Goal: Navigation & Orientation: Find specific page/section

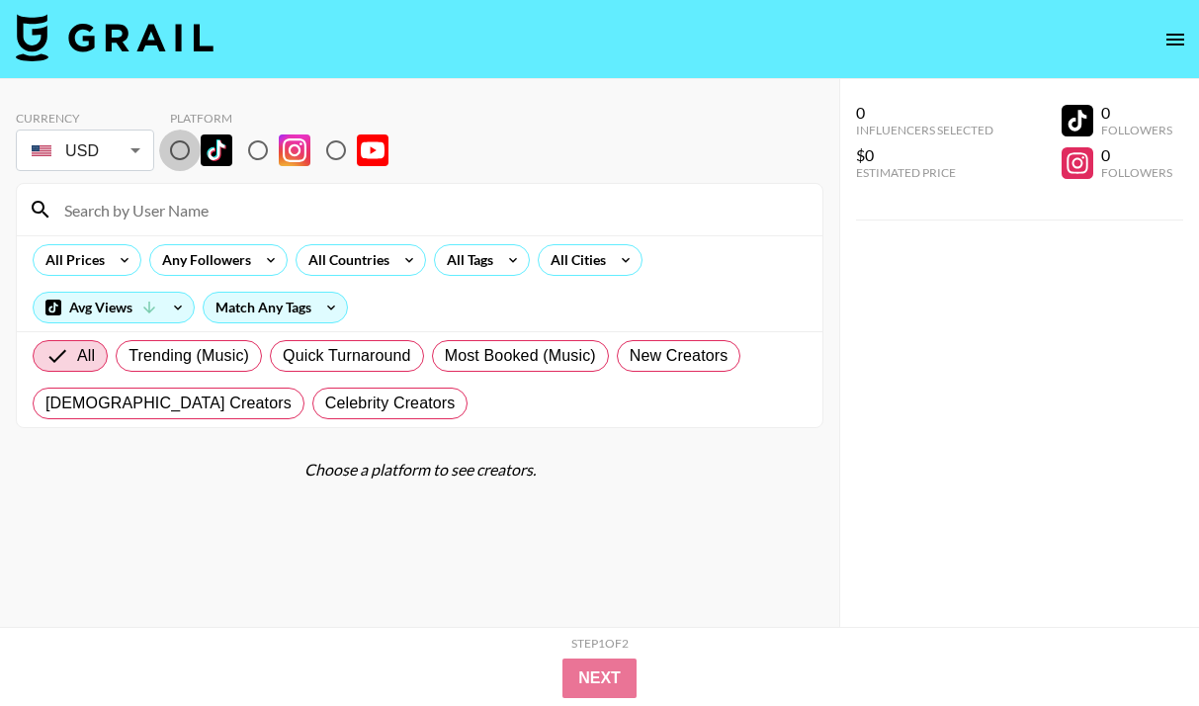
click at [188, 147] on input "radio" at bounding box center [180, 151] width 42 height 42
radio input "true"
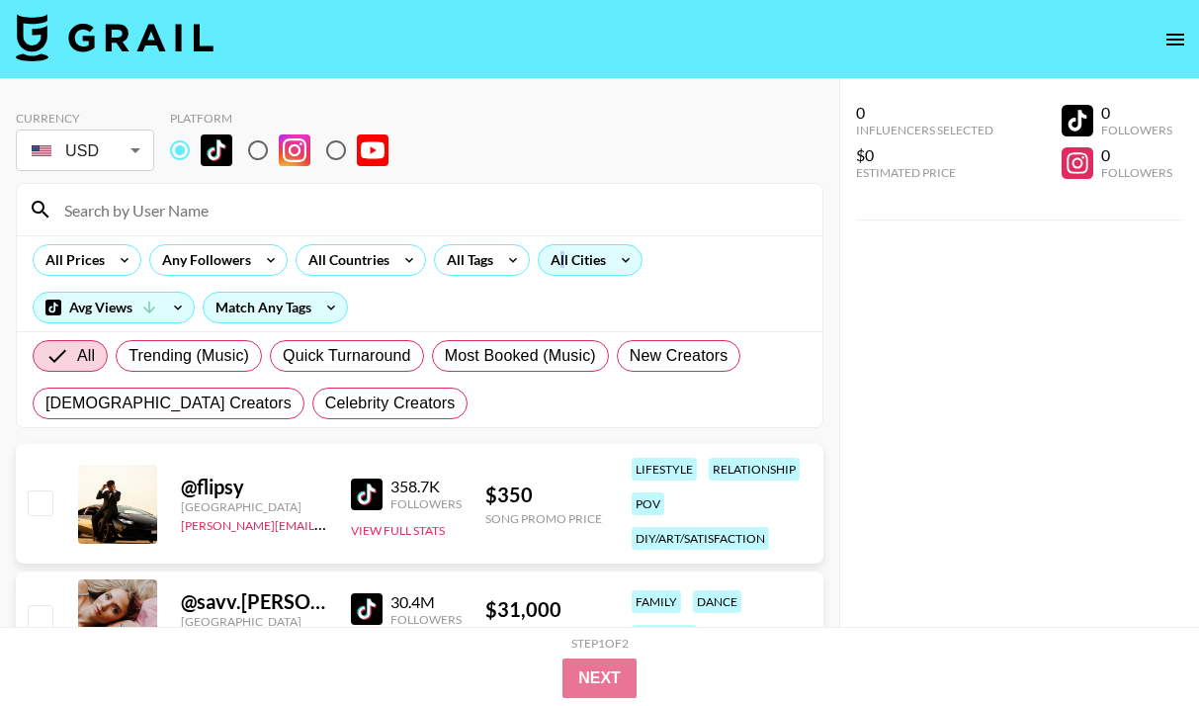
click at [561, 265] on div "All Cities" at bounding box center [574, 260] width 71 height 30
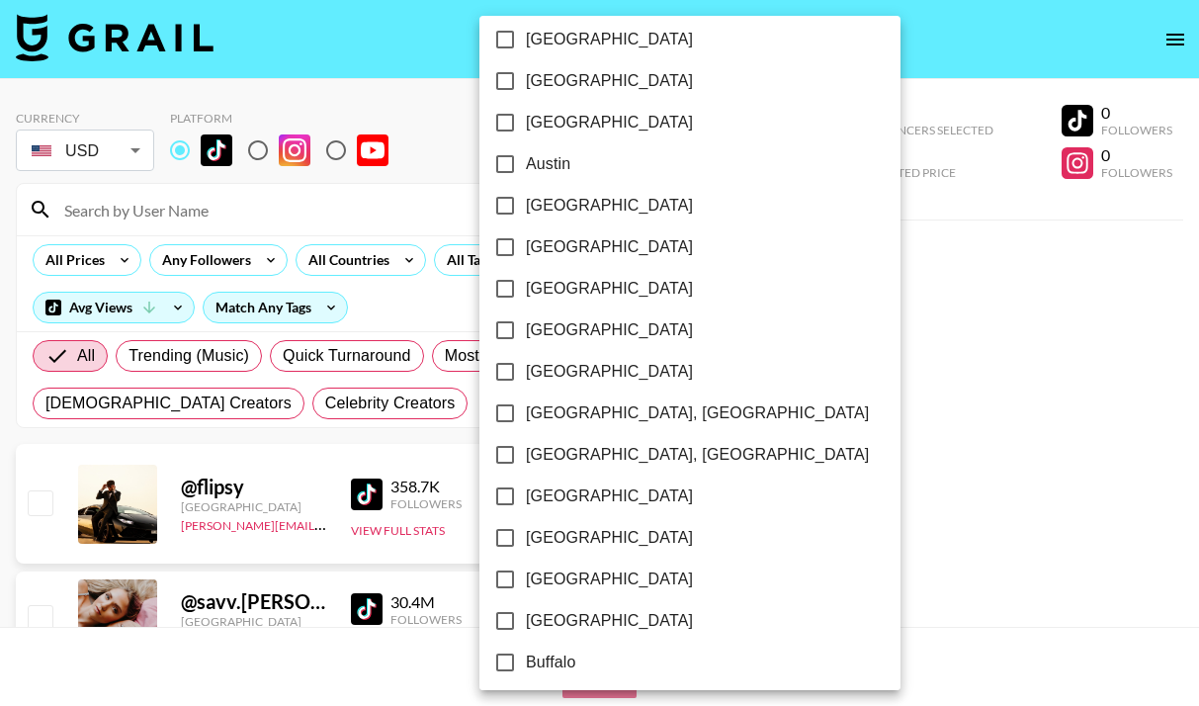
scroll to position [16, 0]
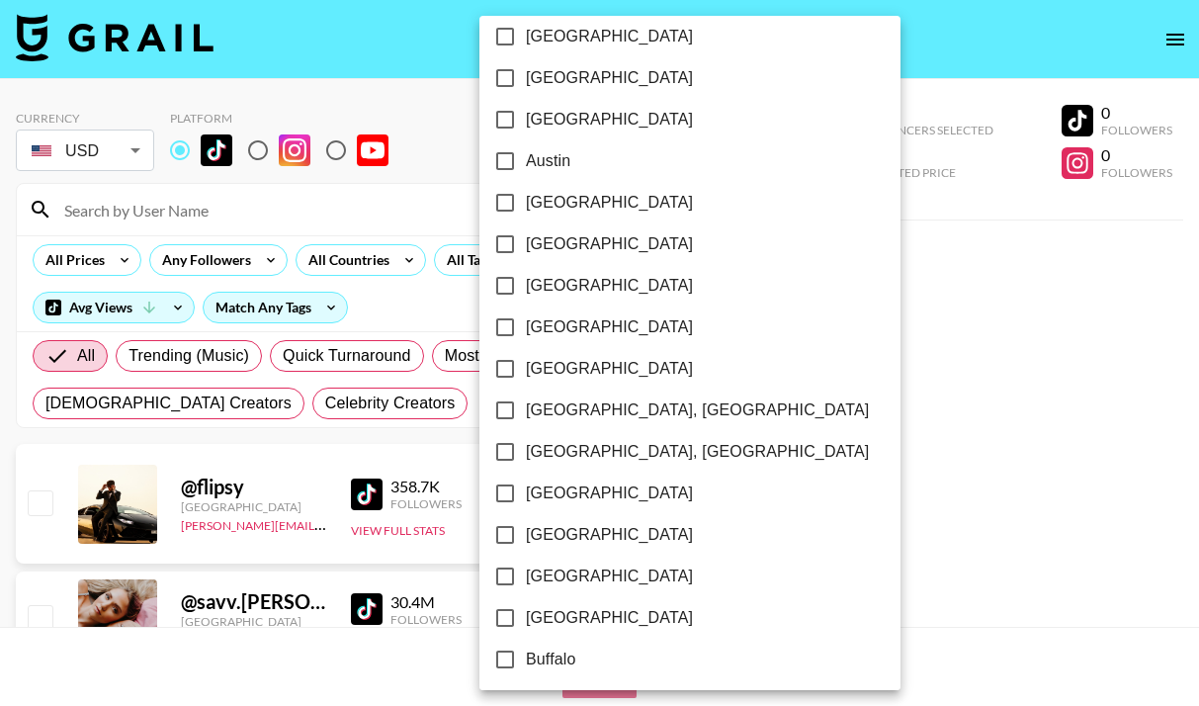
click at [514, 540] on input "[GEOGRAPHIC_DATA]" at bounding box center [505, 535] width 42 height 42
checkbox input "true"
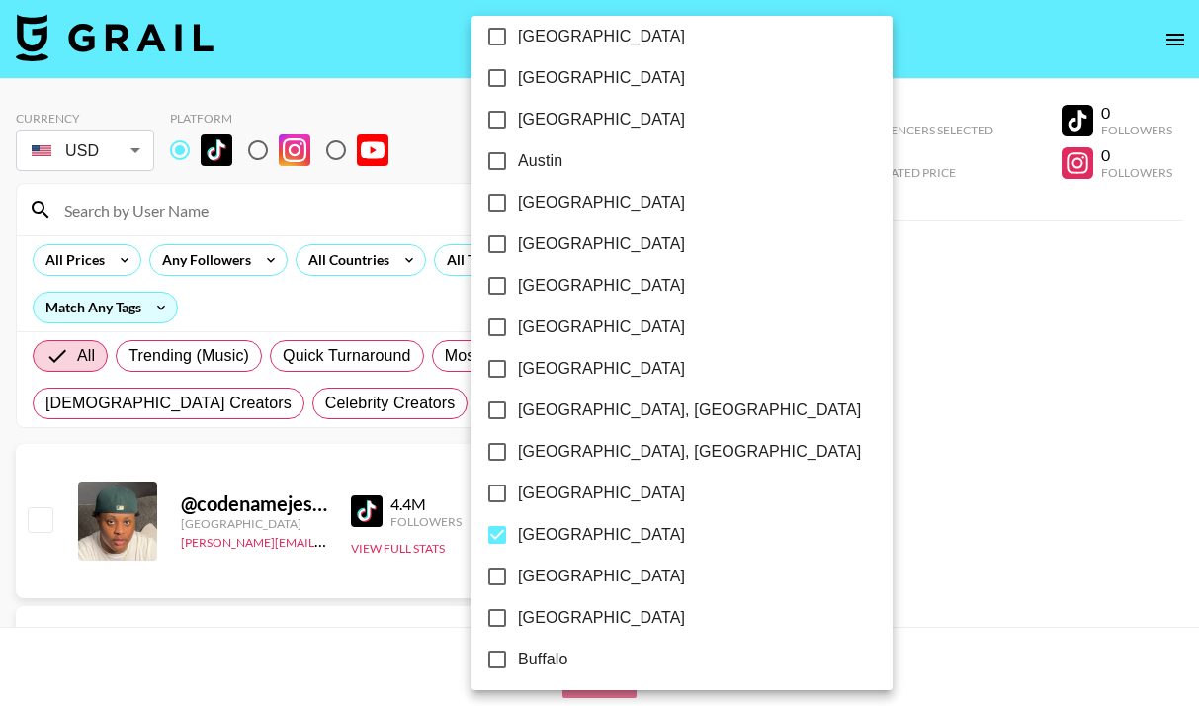
click at [779, 377] on div at bounding box center [599, 353] width 1199 height 706
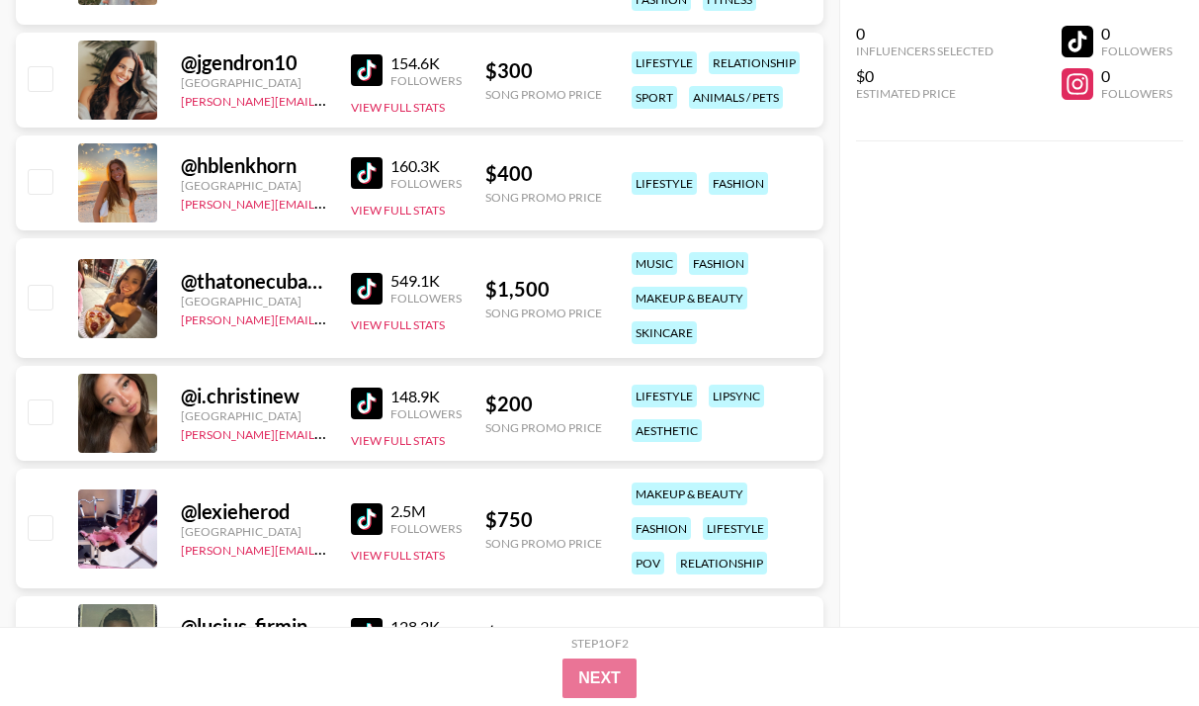
scroll to position [2985, 0]
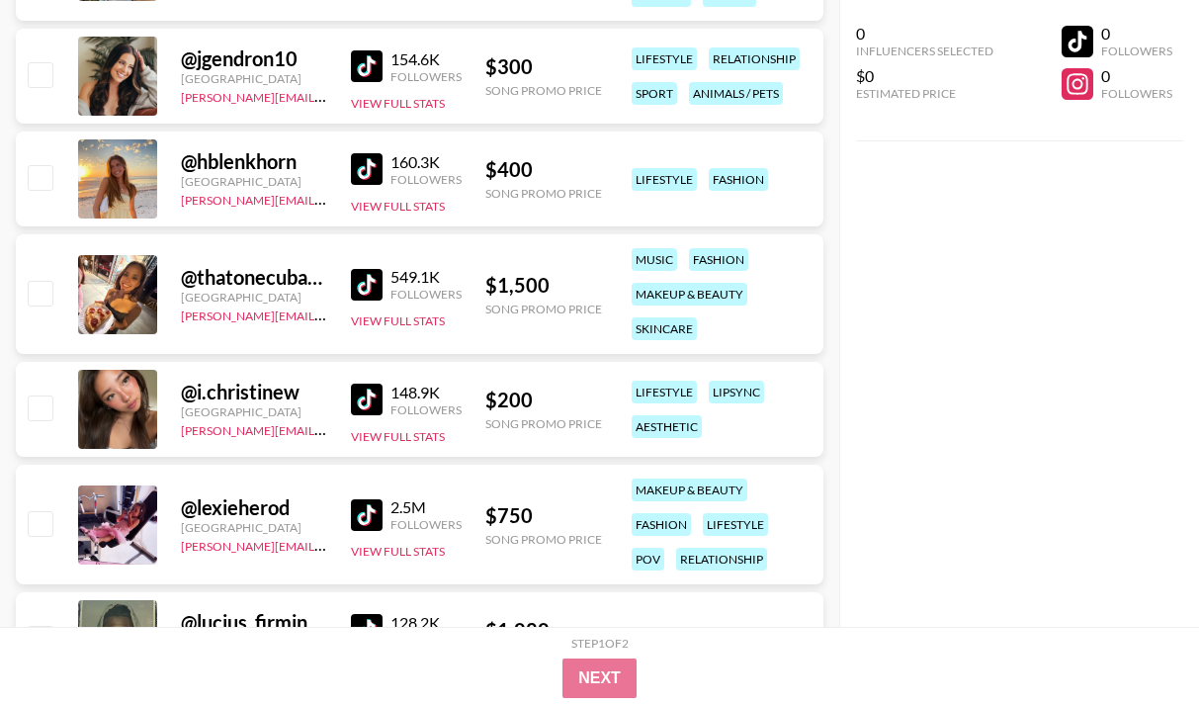
click at [383, 276] on link at bounding box center [371, 285] width 40 height 32
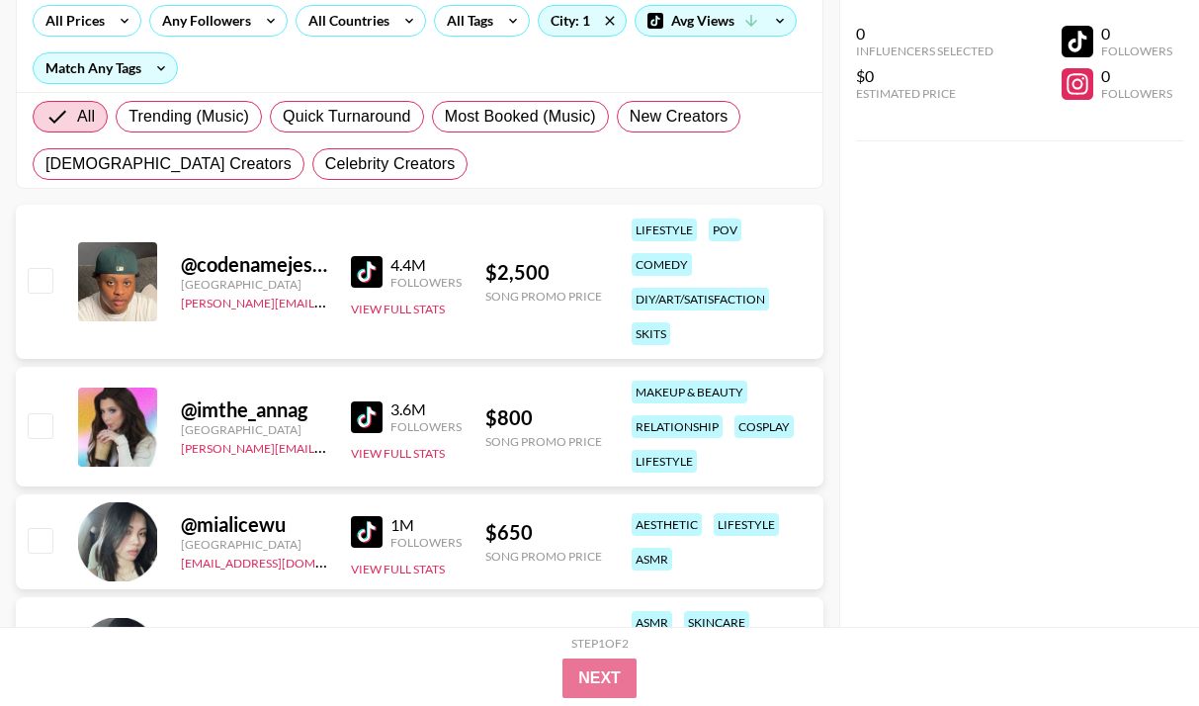
scroll to position [0, 0]
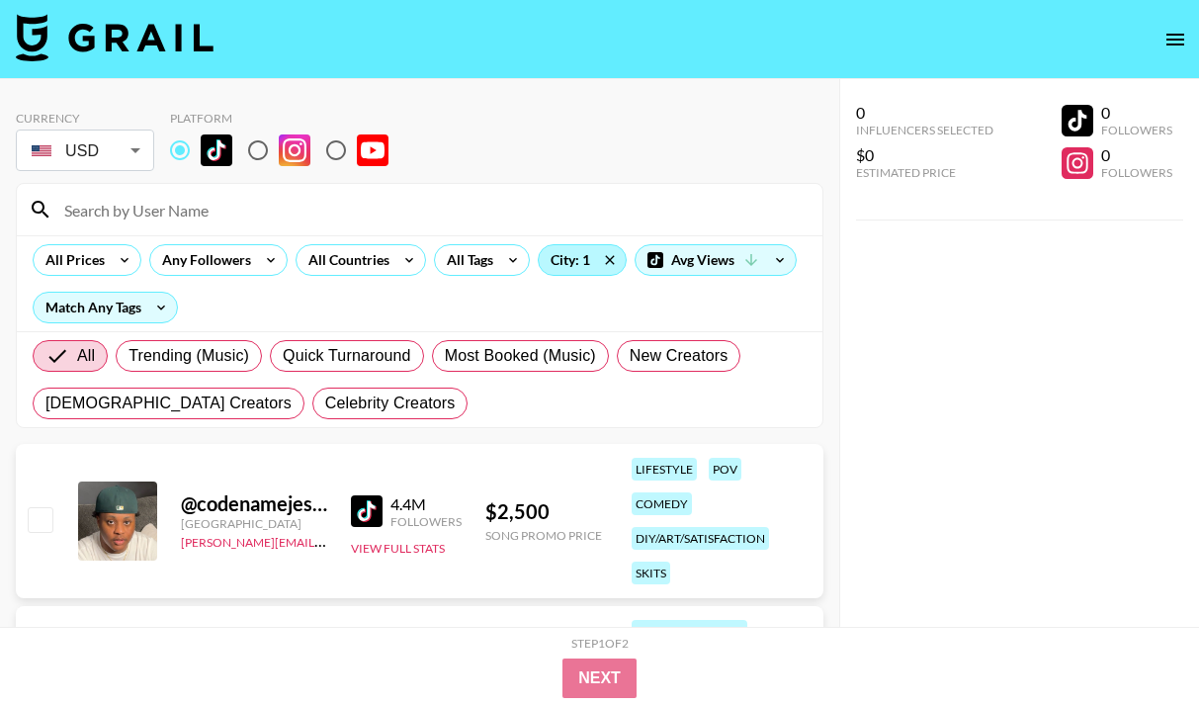
click at [570, 266] on div "City: 1" at bounding box center [582, 260] width 87 height 30
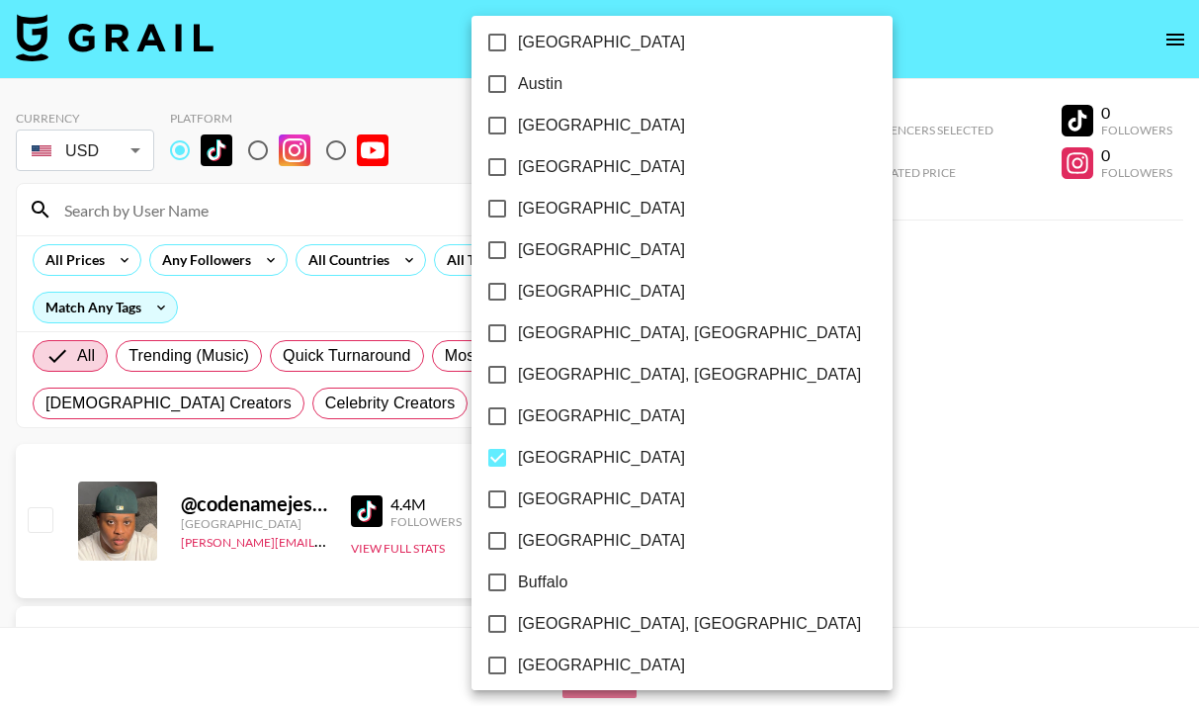
drag, startPoint x: 495, startPoint y: 453, endPoint x: 495, endPoint y: 488, distance: 35.6
click at [495, 454] on input "[GEOGRAPHIC_DATA]" at bounding box center [498, 458] width 42 height 42
checkbox input "false"
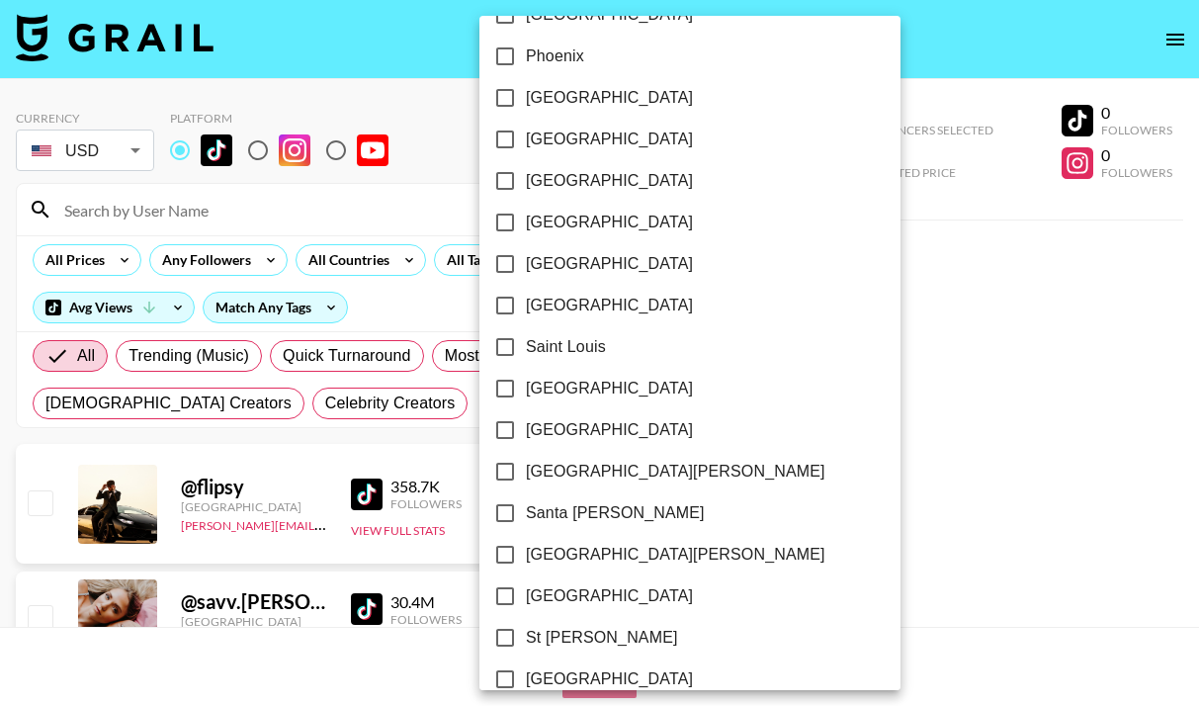
scroll to position [2498, 0]
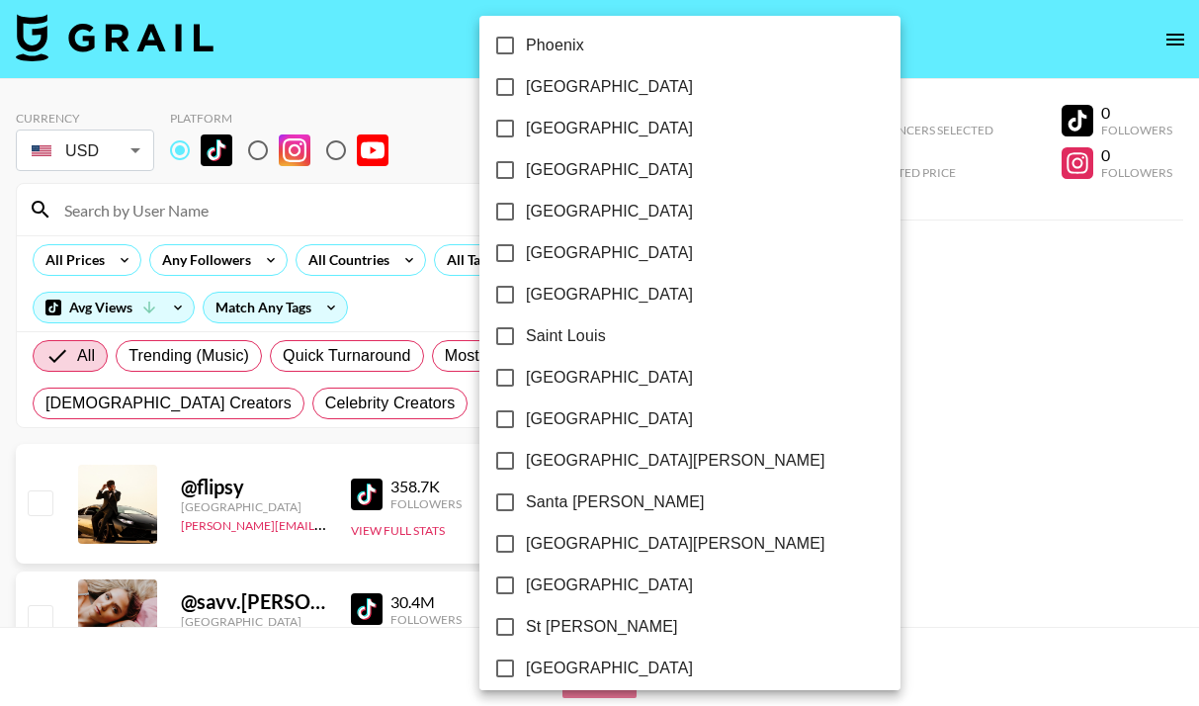
click at [510, 586] on input "[GEOGRAPHIC_DATA]" at bounding box center [505, 586] width 42 height 42
checkbox input "true"
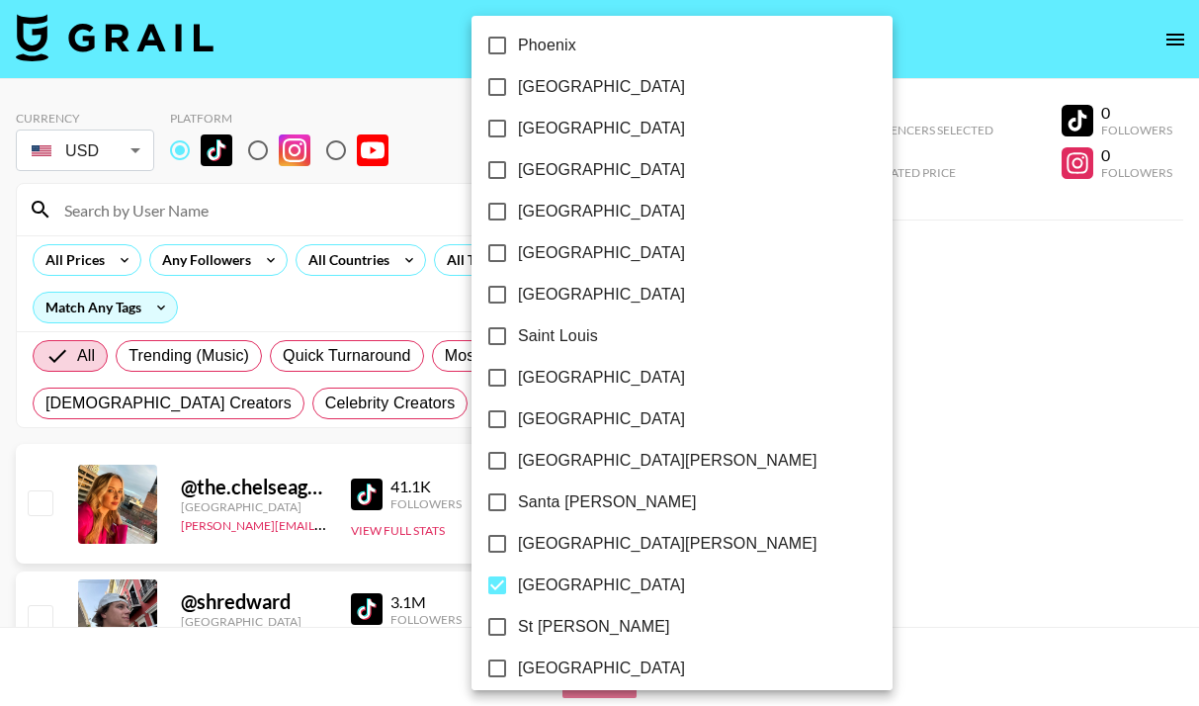
click at [795, 375] on div at bounding box center [599, 353] width 1199 height 706
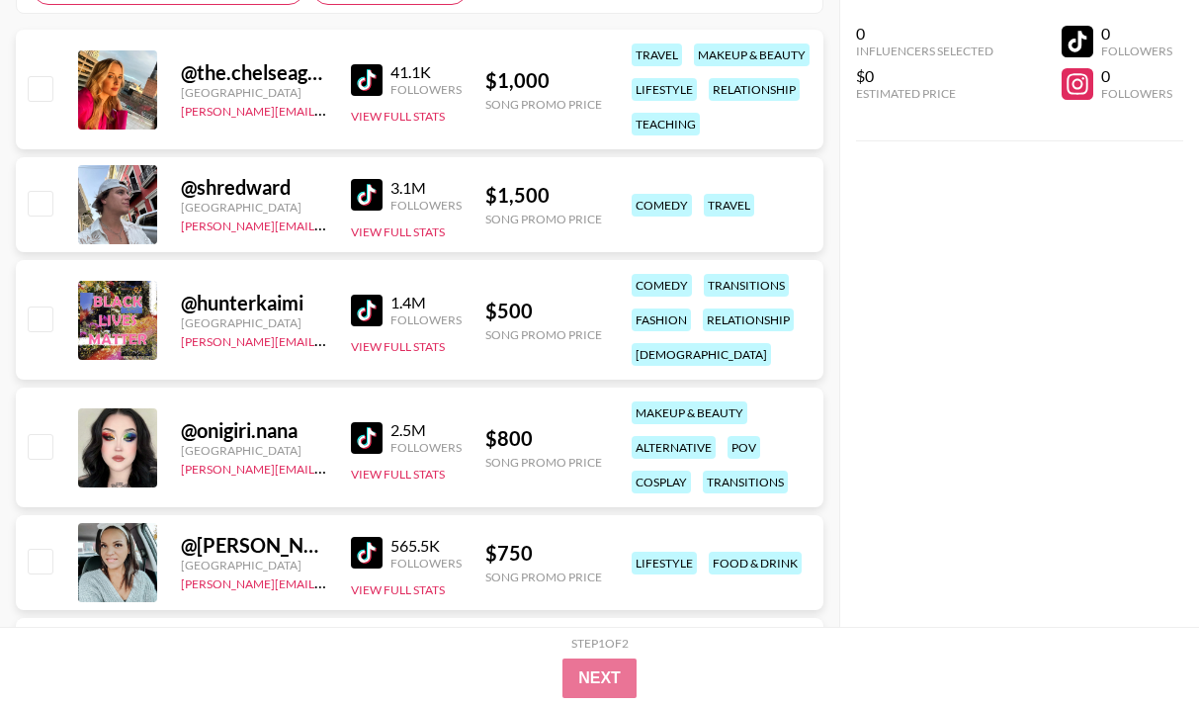
scroll to position [0, 0]
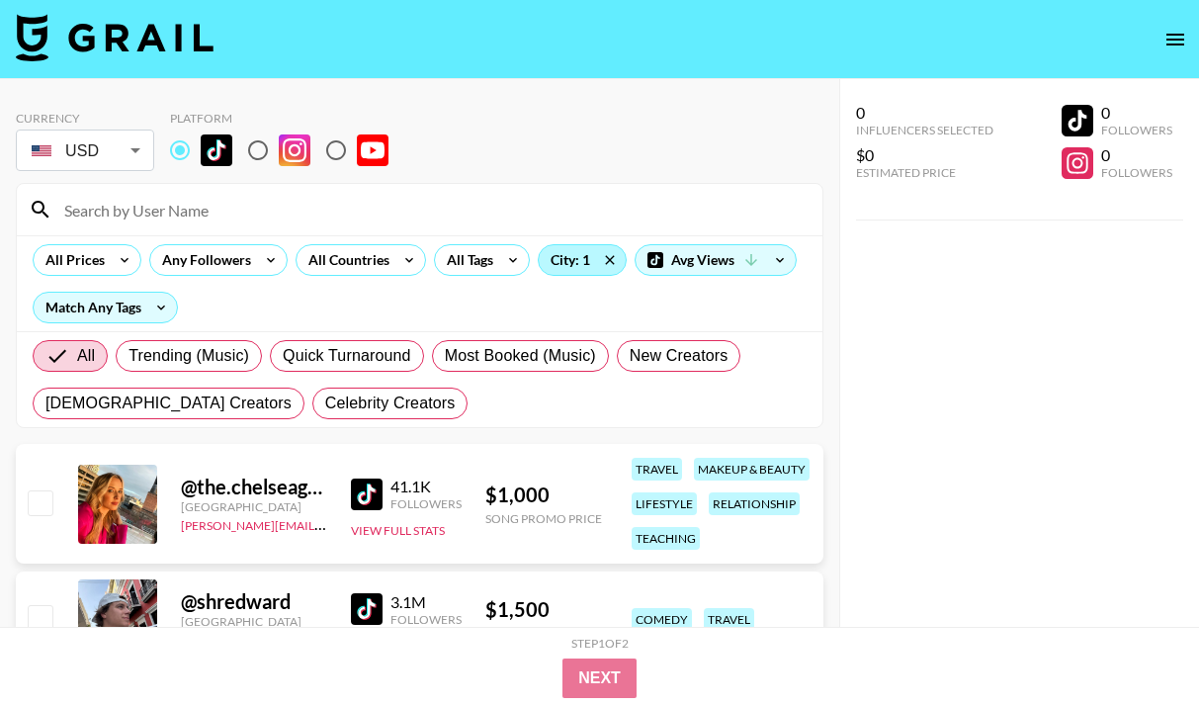
click at [562, 272] on div "City: 1" at bounding box center [582, 260] width 87 height 30
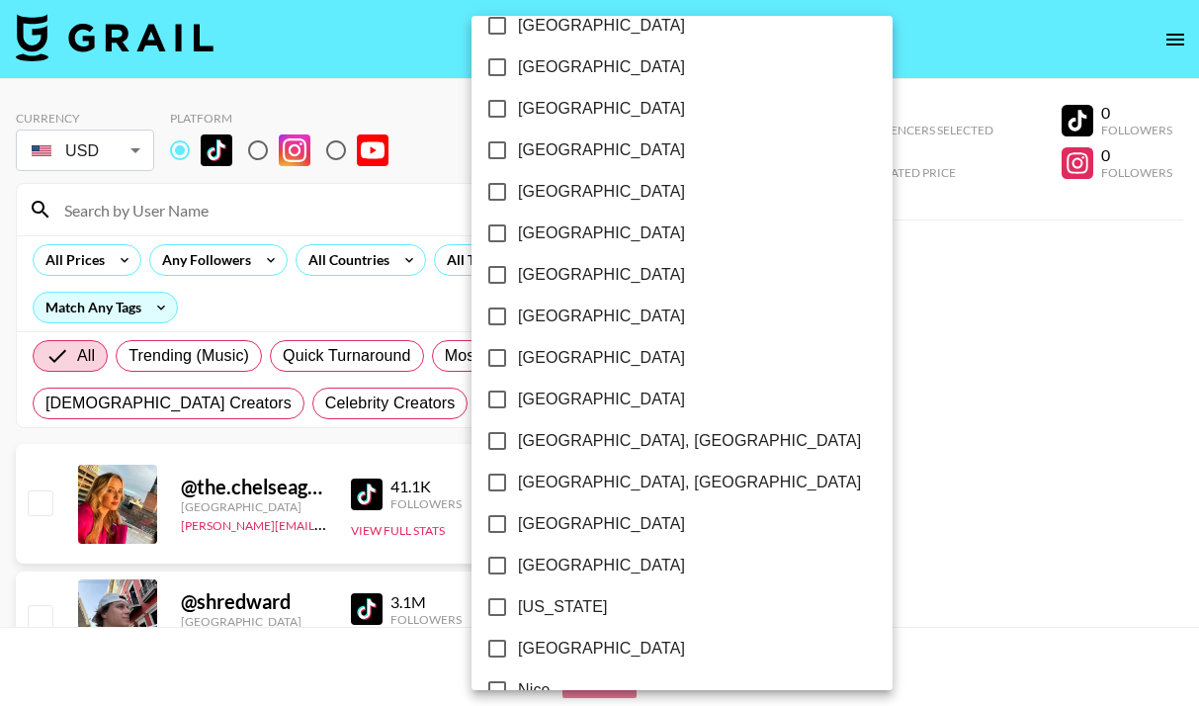
scroll to position [1737, 0]
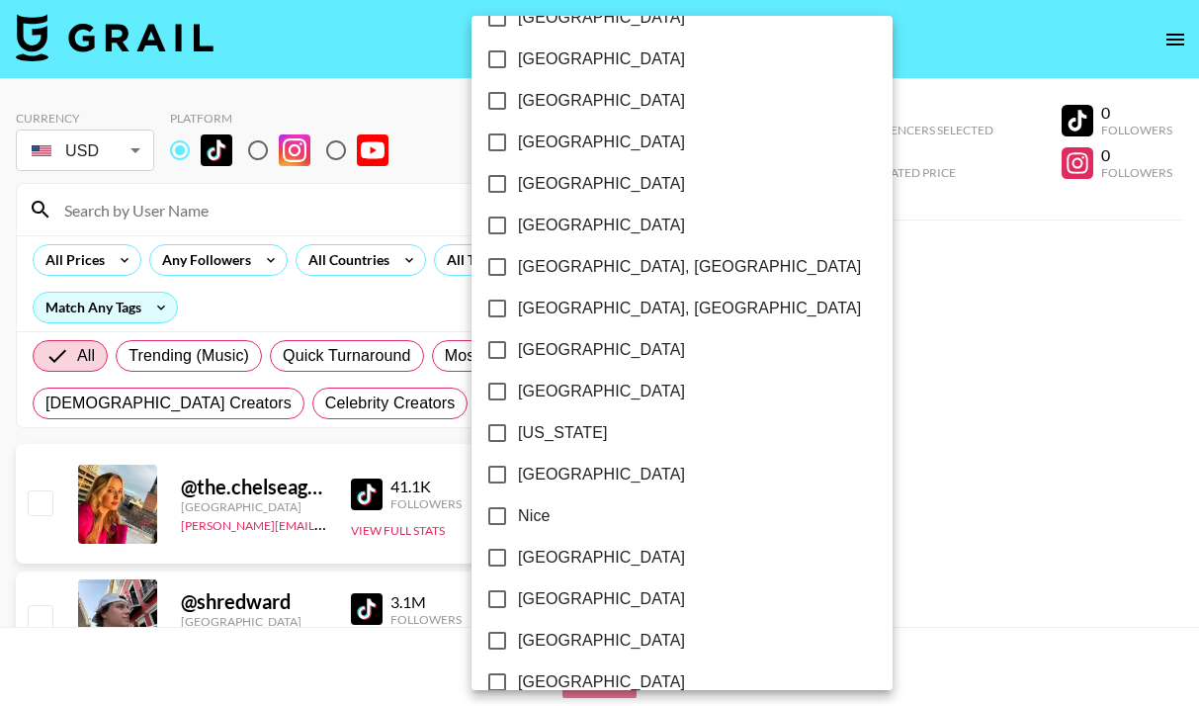
click at [496, 438] on input "[US_STATE]" at bounding box center [498, 433] width 42 height 42
checkbox input "true"
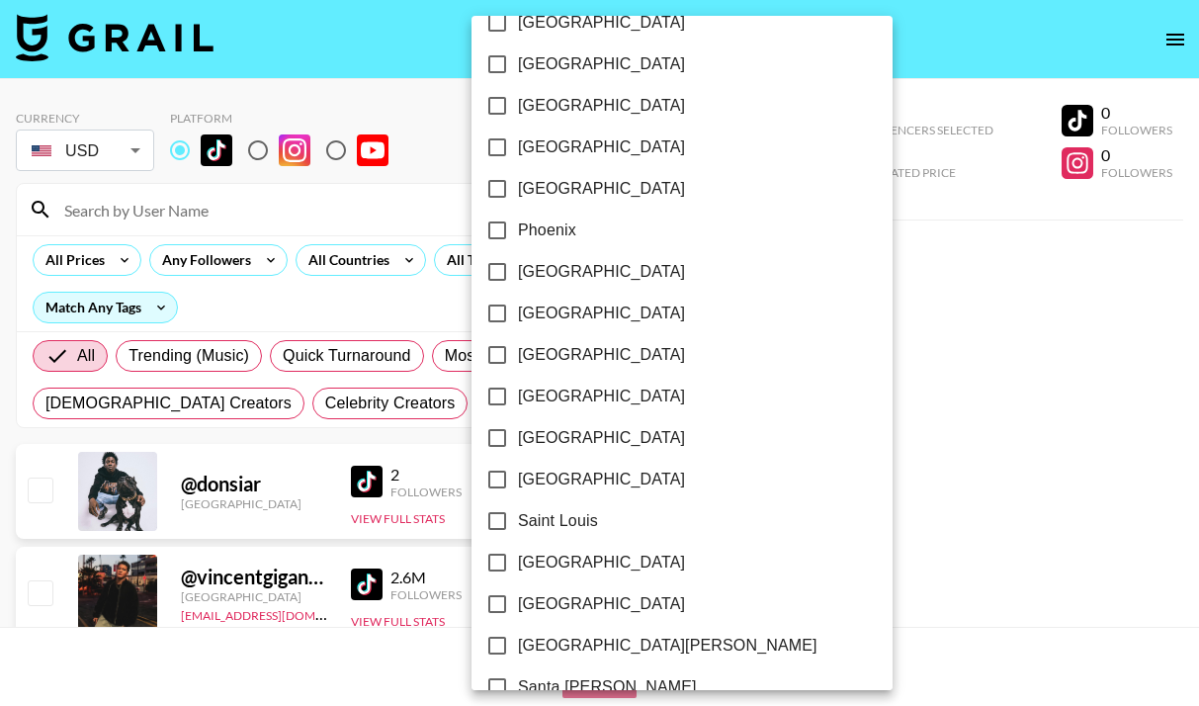
scroll to position [2753, 0]
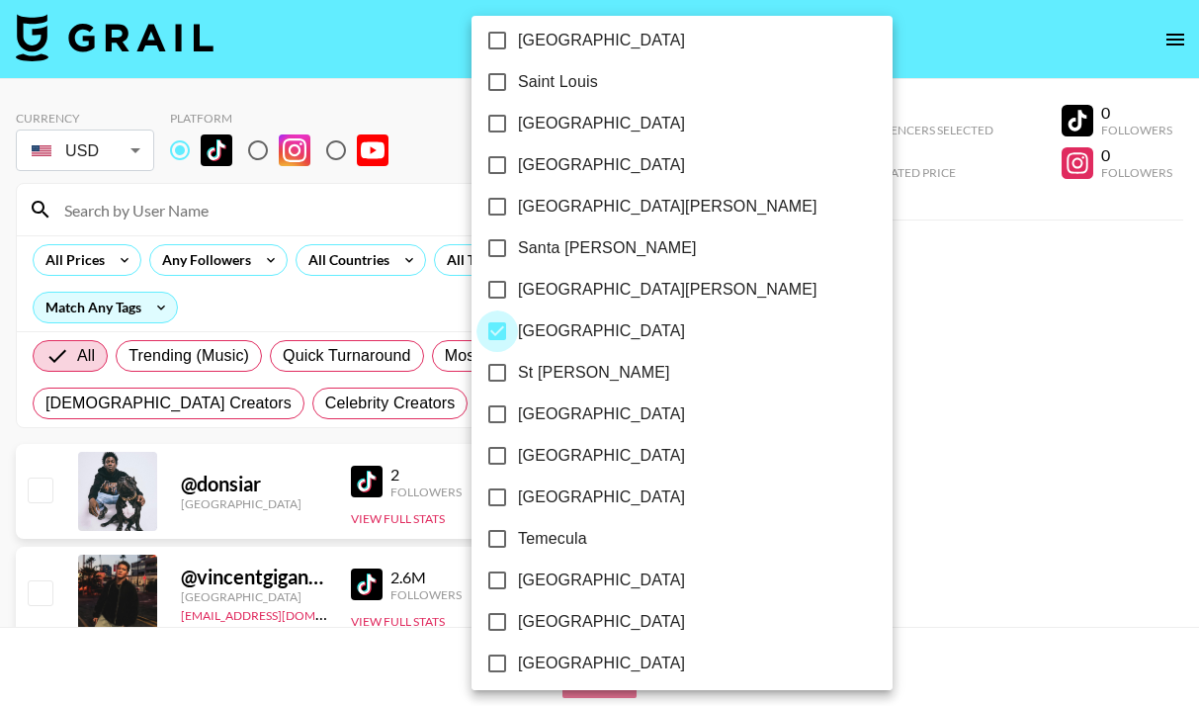
click at [498, 337] on input "[GEOGRAPHIC_DATA]" at bounding box center [498, 331] width 42 height 42
checkbox input "false"
click at [429, 311] on div at bounding box center [599, 353] width 1199 height 706
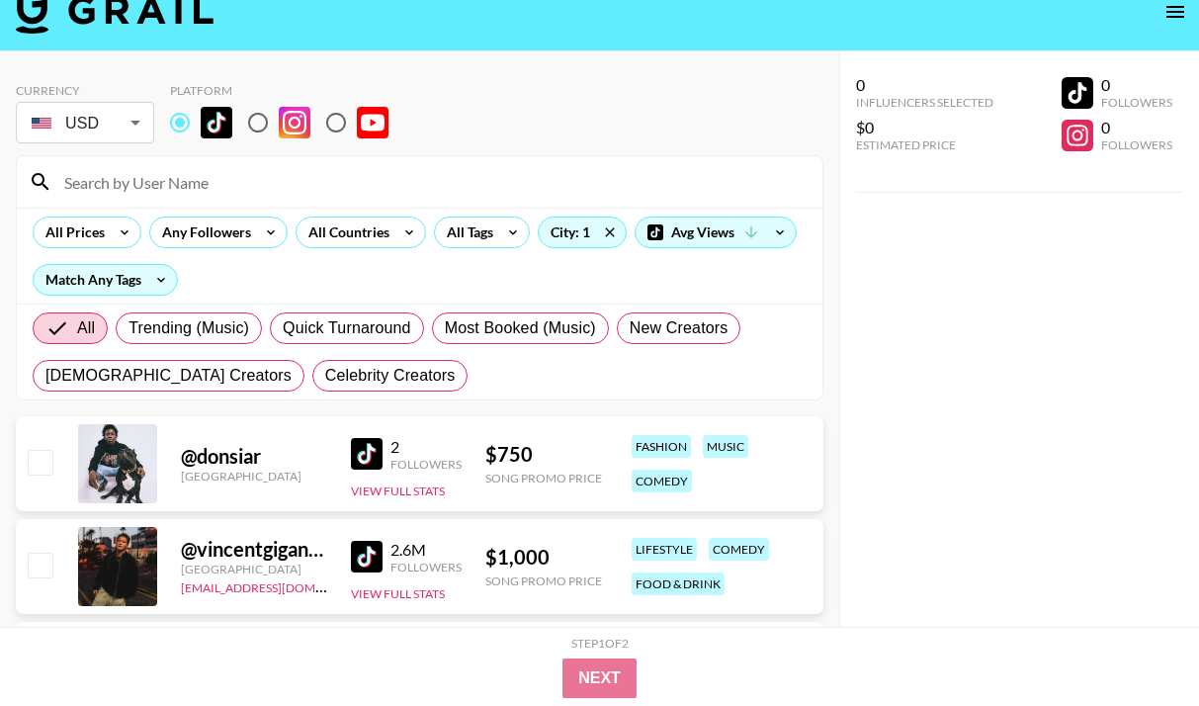
scroll to position [0, 0]
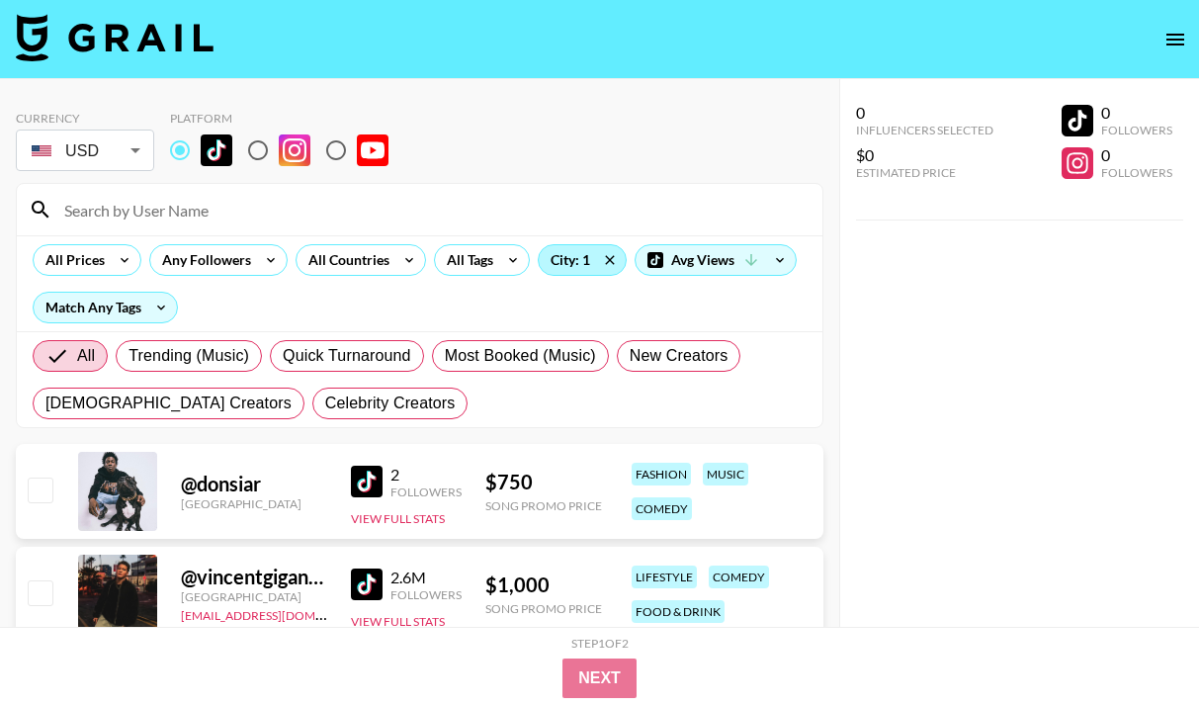
click at [570, 268] on div "City: 1" at bounding box center [582, 260] width 87 height 30
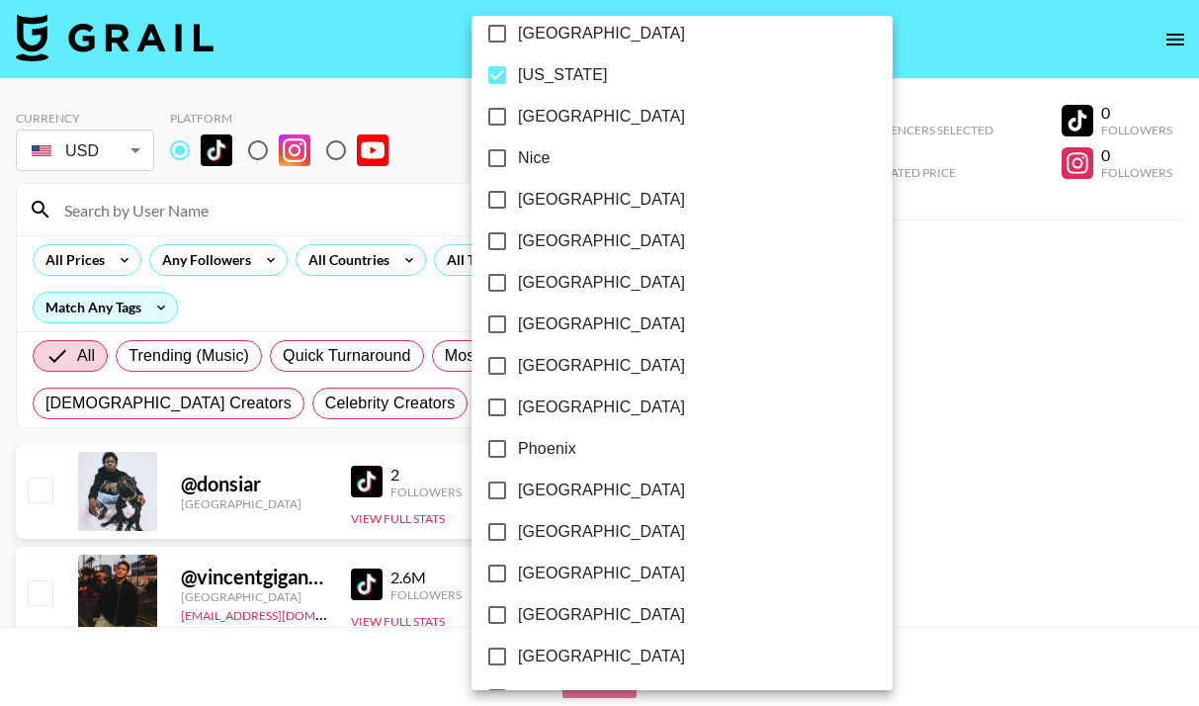
scroll to position [2094, 0]
click at [501, 84] on input "[US_STATE]" at bounding box center [498, 76] width 42 height 42
checkbox input "false"
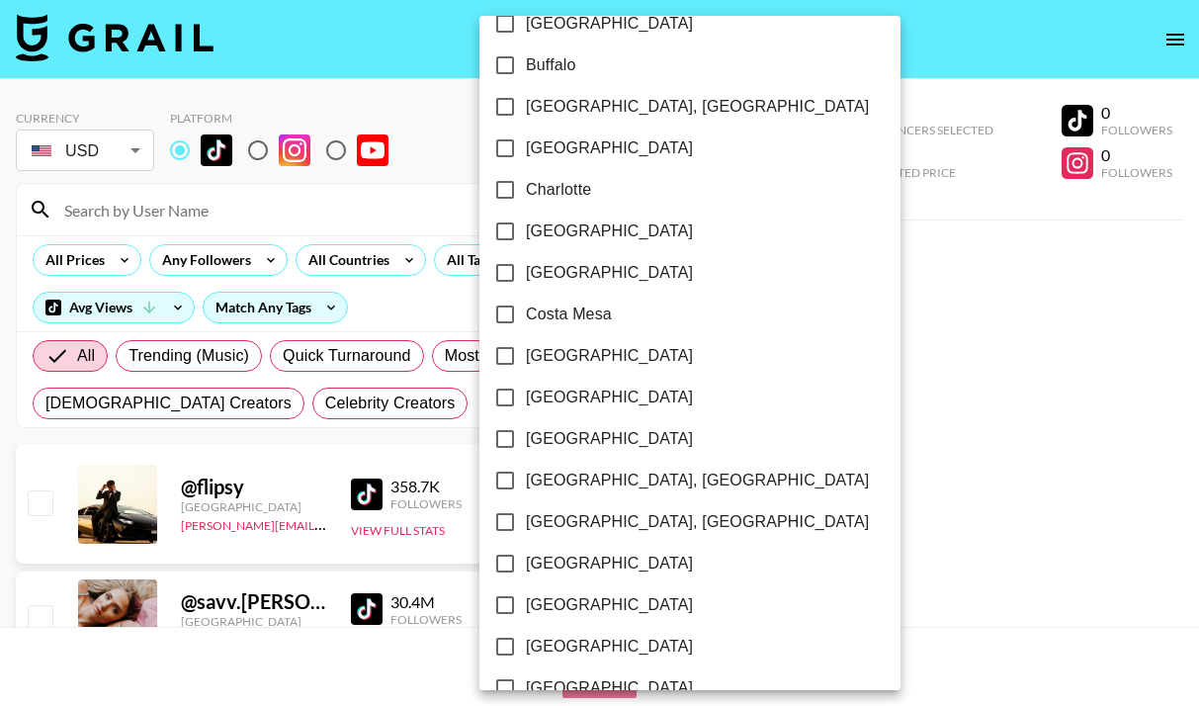
scroll to position [616, 0]
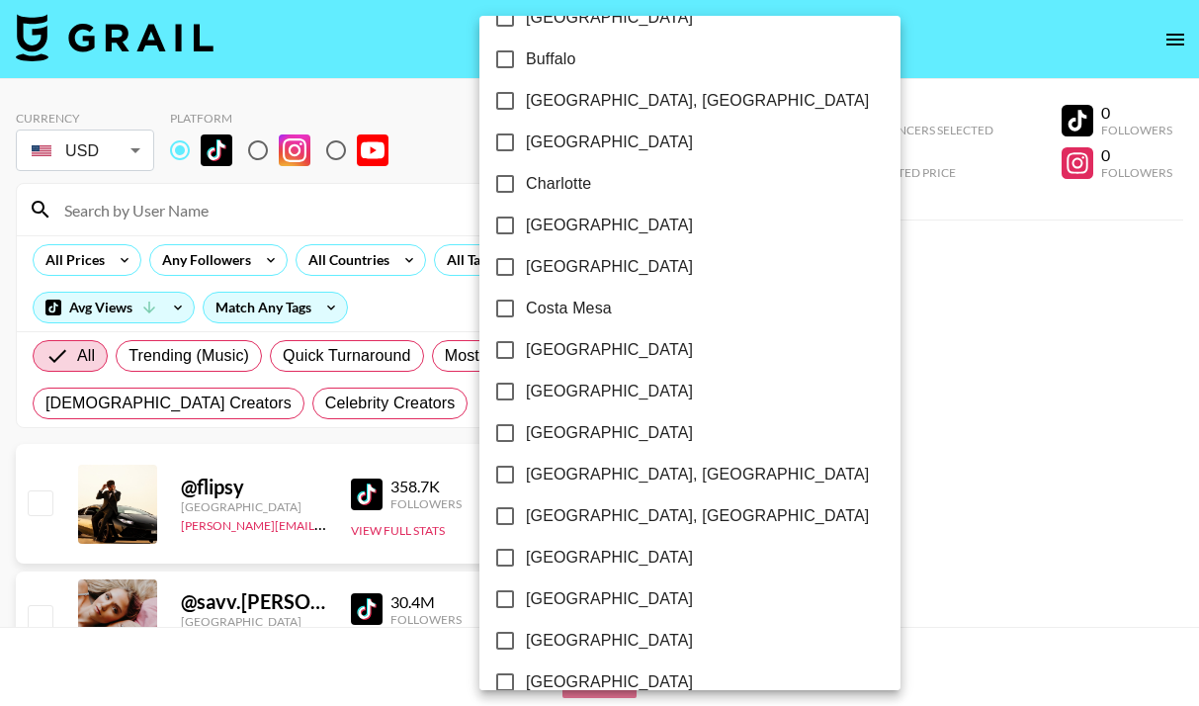
click at [507, 360] on input "[GEOGRAPHIC_DATA]" at bounding box center [505, 350] width 42 height 42
checkbox input "true"
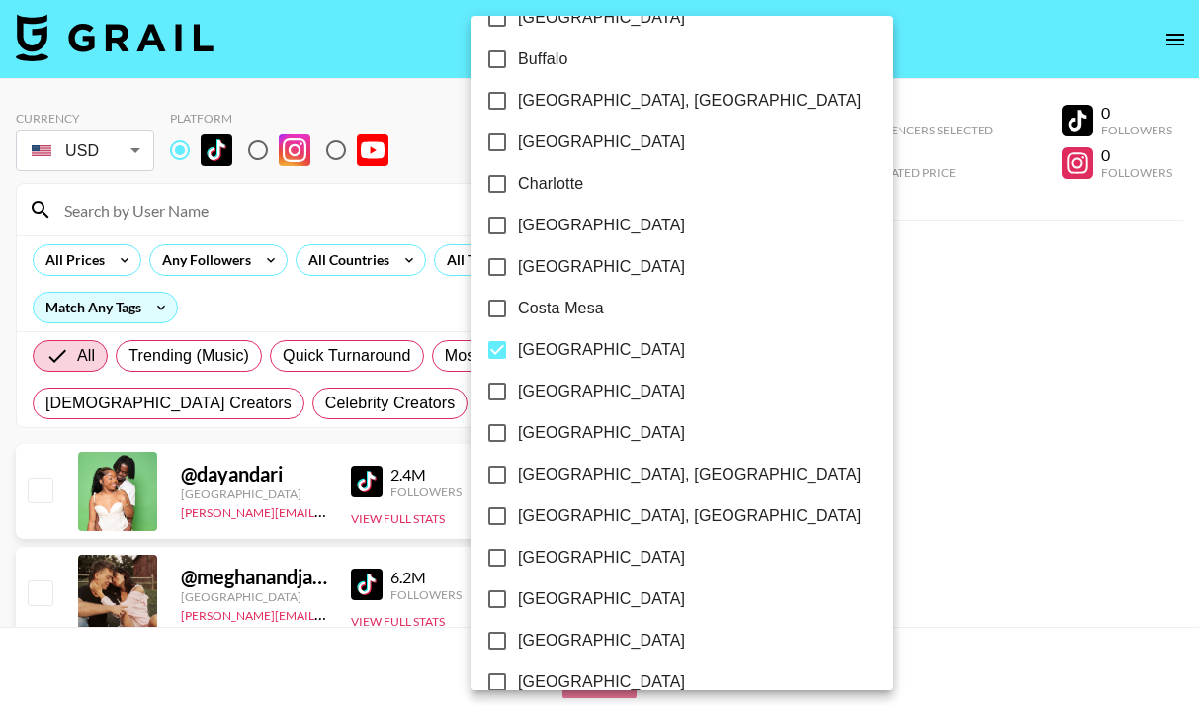
click at [743, 301] on div at bounding box center [599, 353] width 1199 height 706
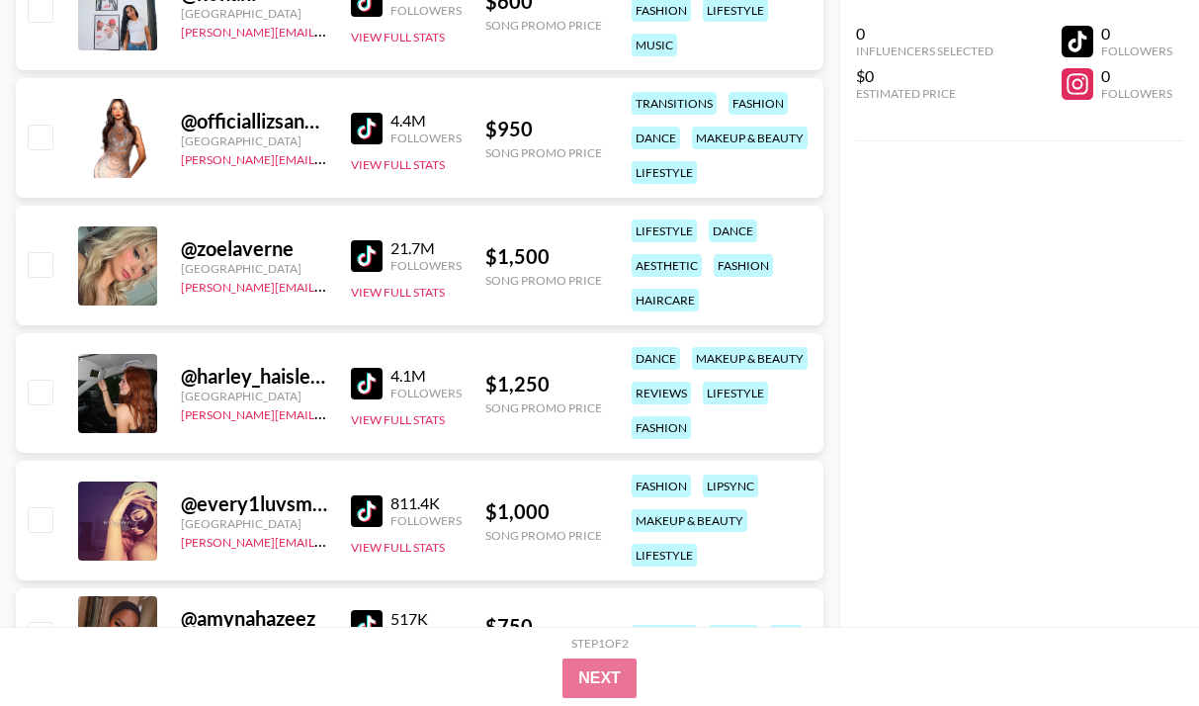
scroll to position [700, 0]
click at [355, 384] on img at bounding box center [367, 383] width 32 height 32
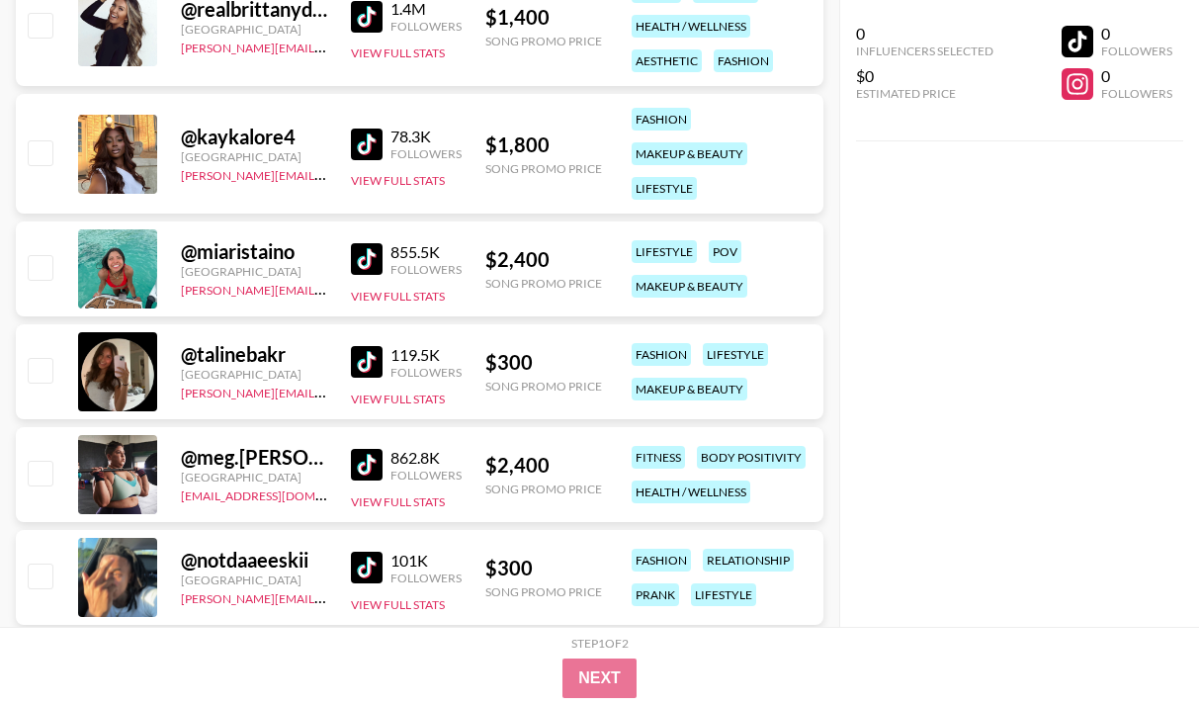
scroll to position [4329, 0]
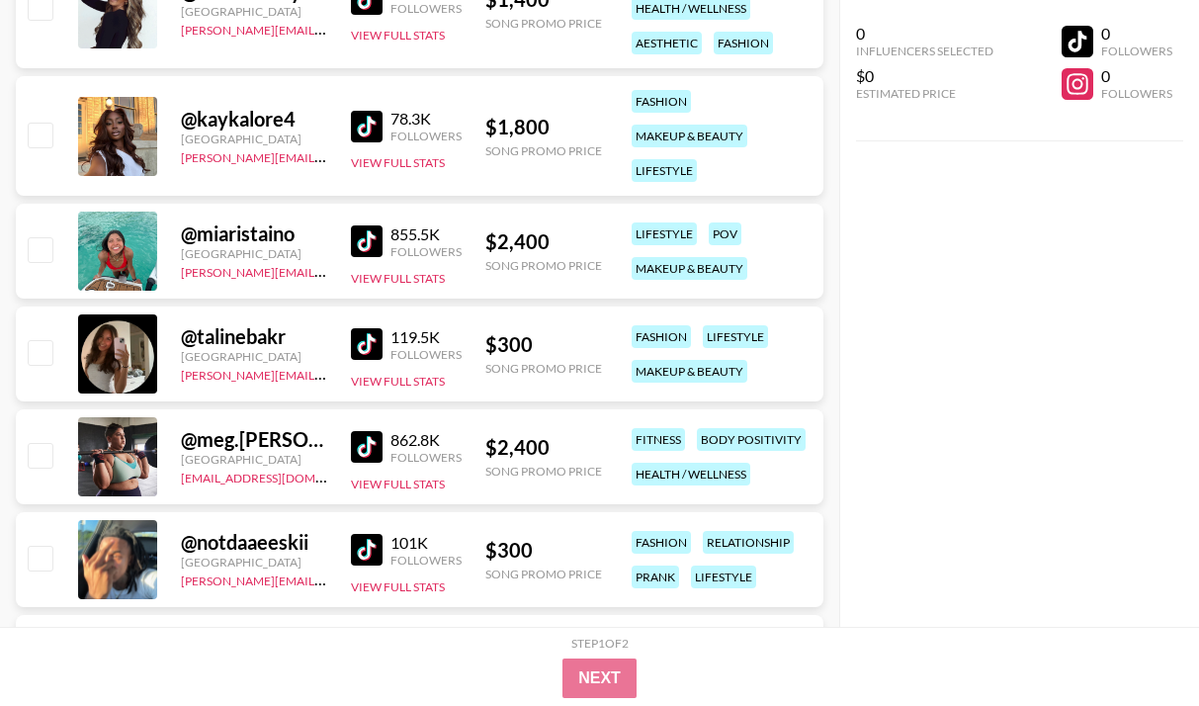
click at [369, 239] on img at bounding box center [367, 241] width 32 height 32
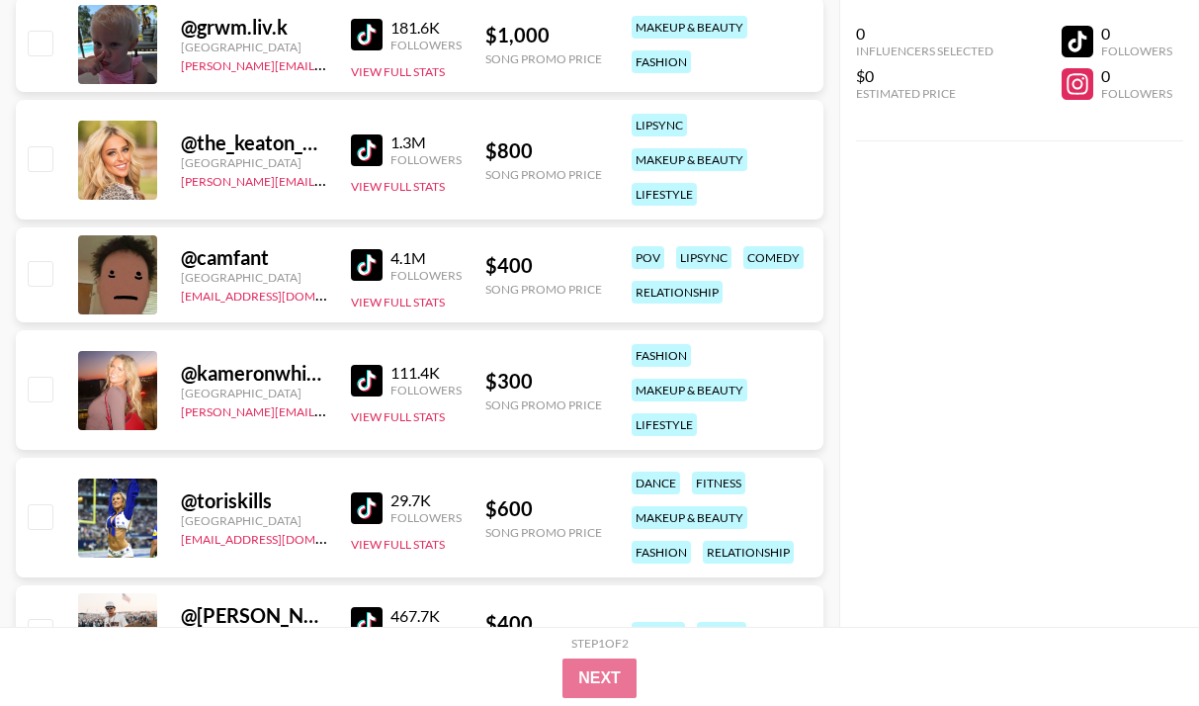
scroll to position [5075, 0]
click at [368, 163] on img at bounding box center [367, 149] width 32 height 32
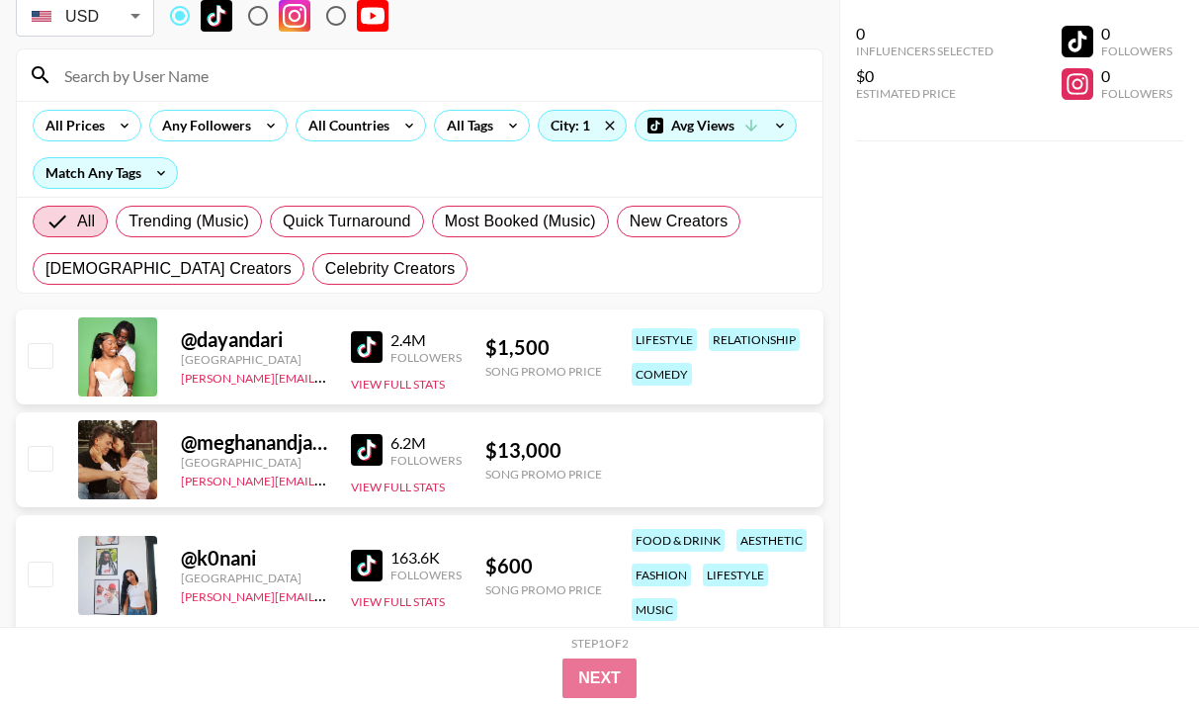
scroll to position [0, 0]
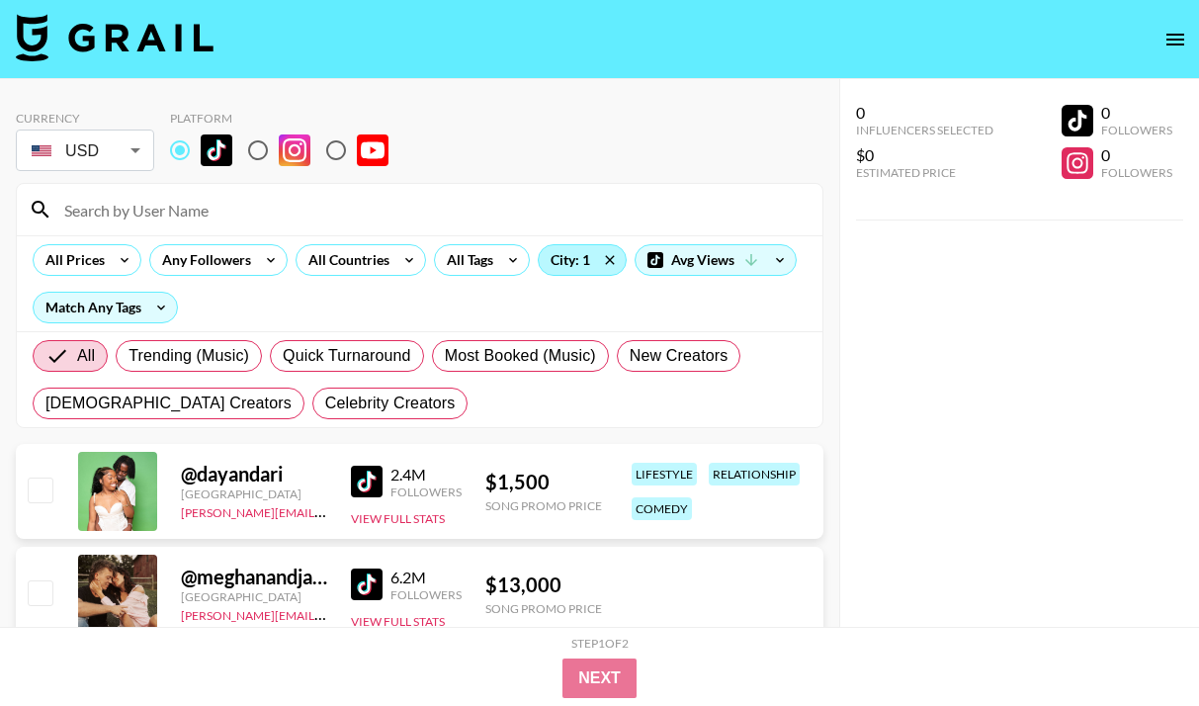
click at [573, 257] on div "City: 1" at bounding box center [582, 260] width 87 height 30
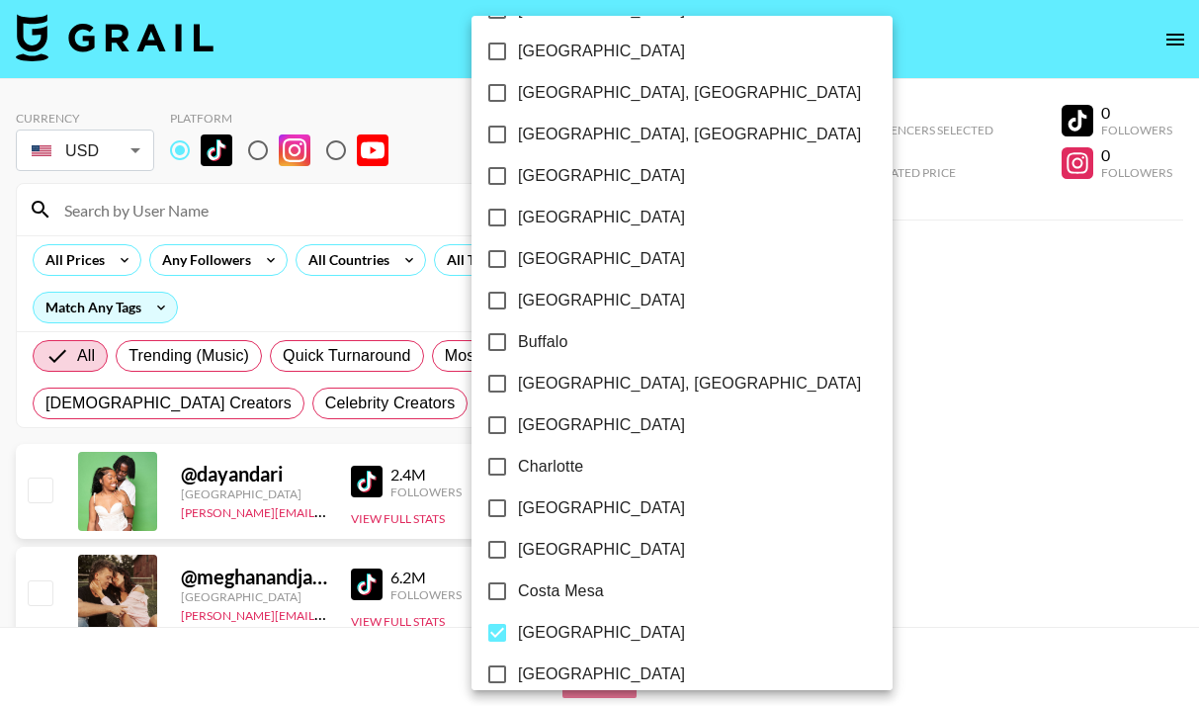
scroll to position [383, 0]
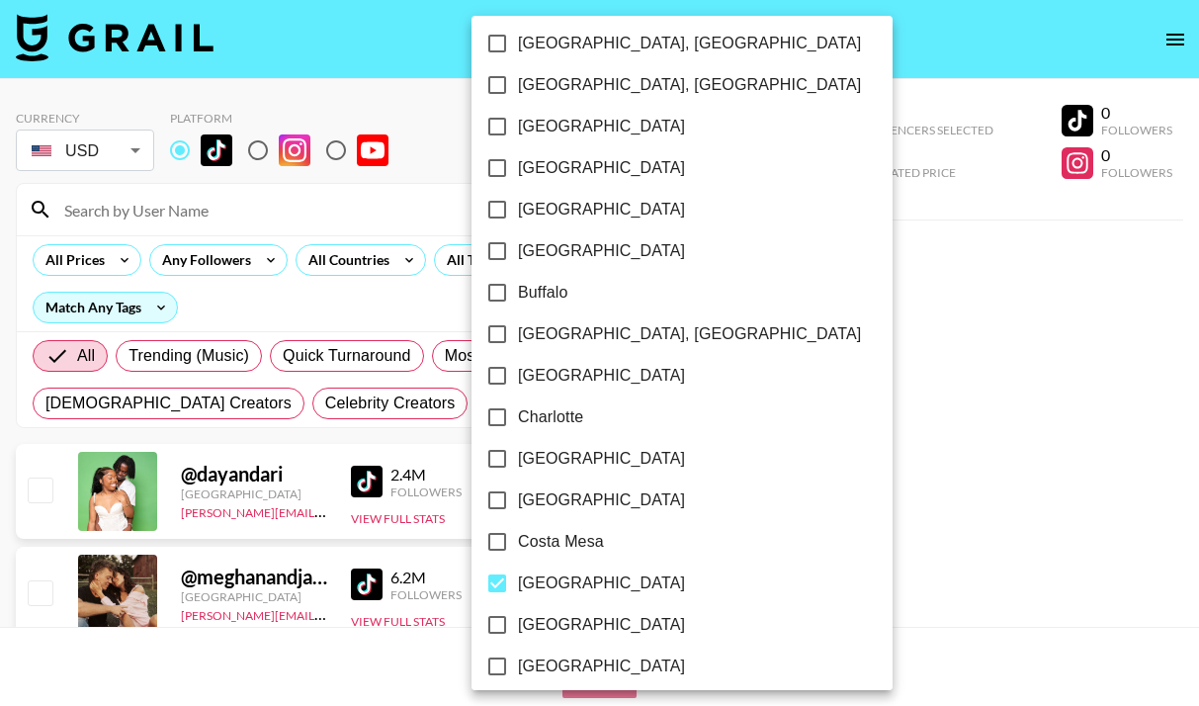
drag, startPoint x: 498, startPoint y: 584, endPoint x: 497, endPoint y: 484, distance: 99.9
click at [498, 583] on input "[GEOGRAPHIC_DATA]" at bounding box center [498, 584] width 42 height 42
checkbox input "false"
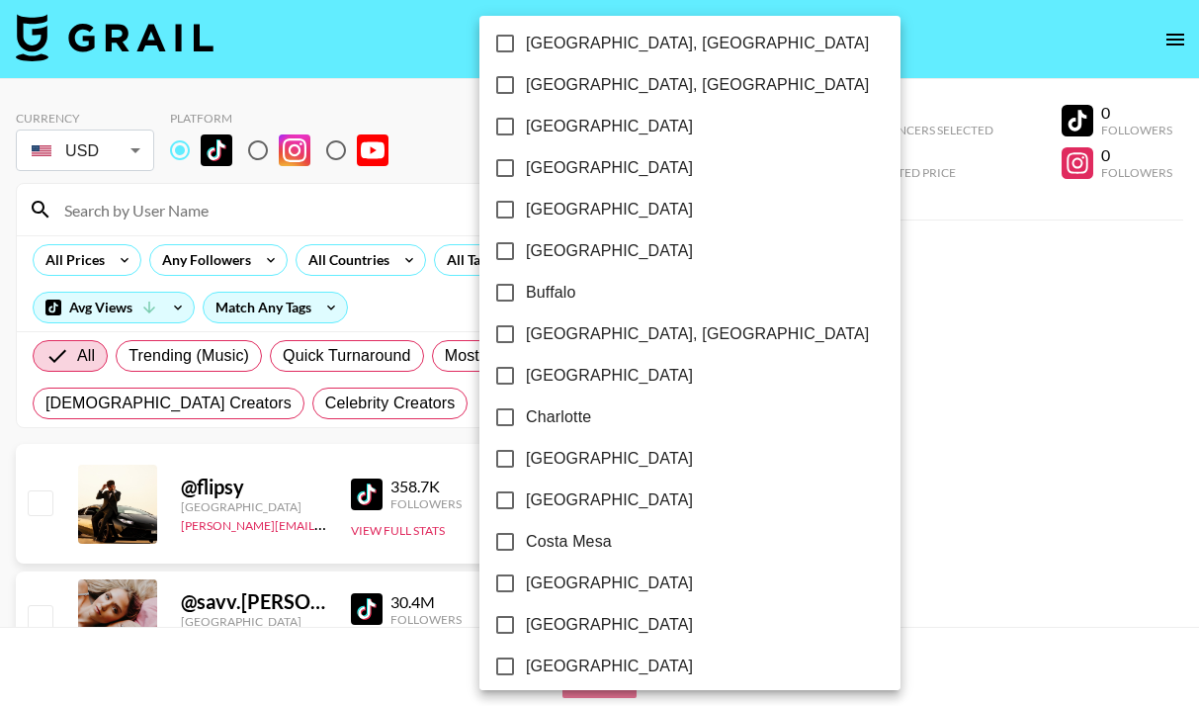
click at [503, 453] on input "[GEOGRAPHIC_DATA]" at bounding box center [505, 459] width 42 height 42
checkbox input "true"
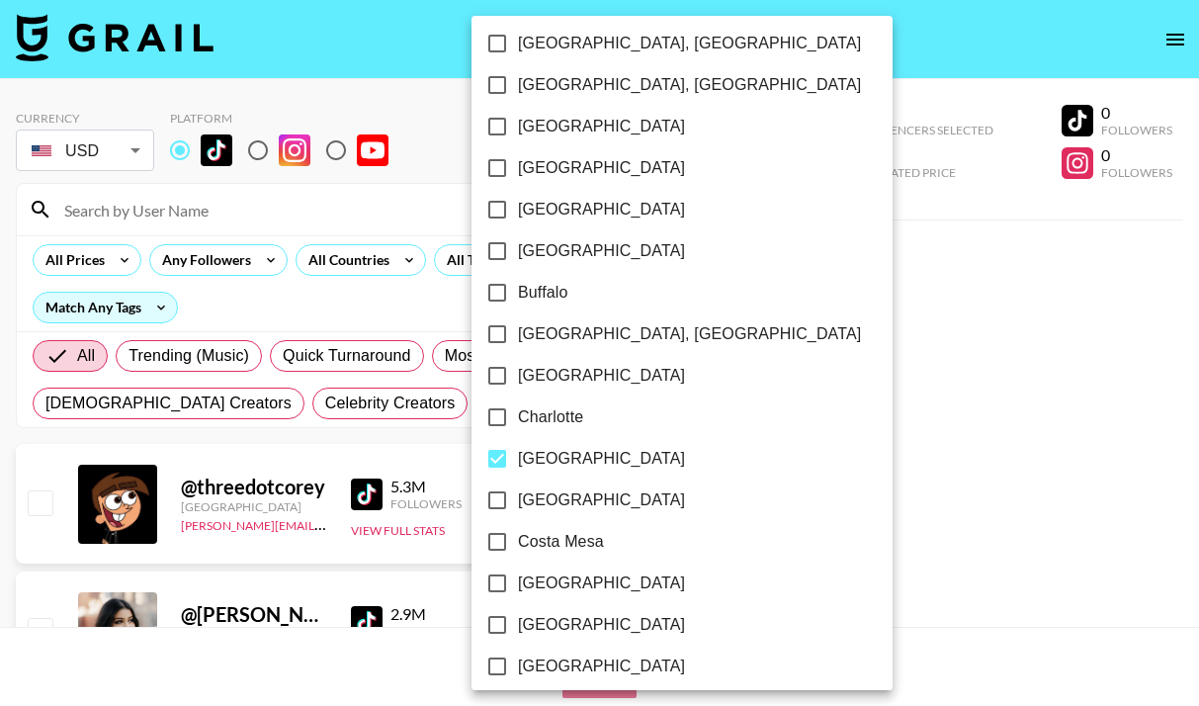
click at [444, 439] on div at bounding box center [599, 353] width 1199 height 706
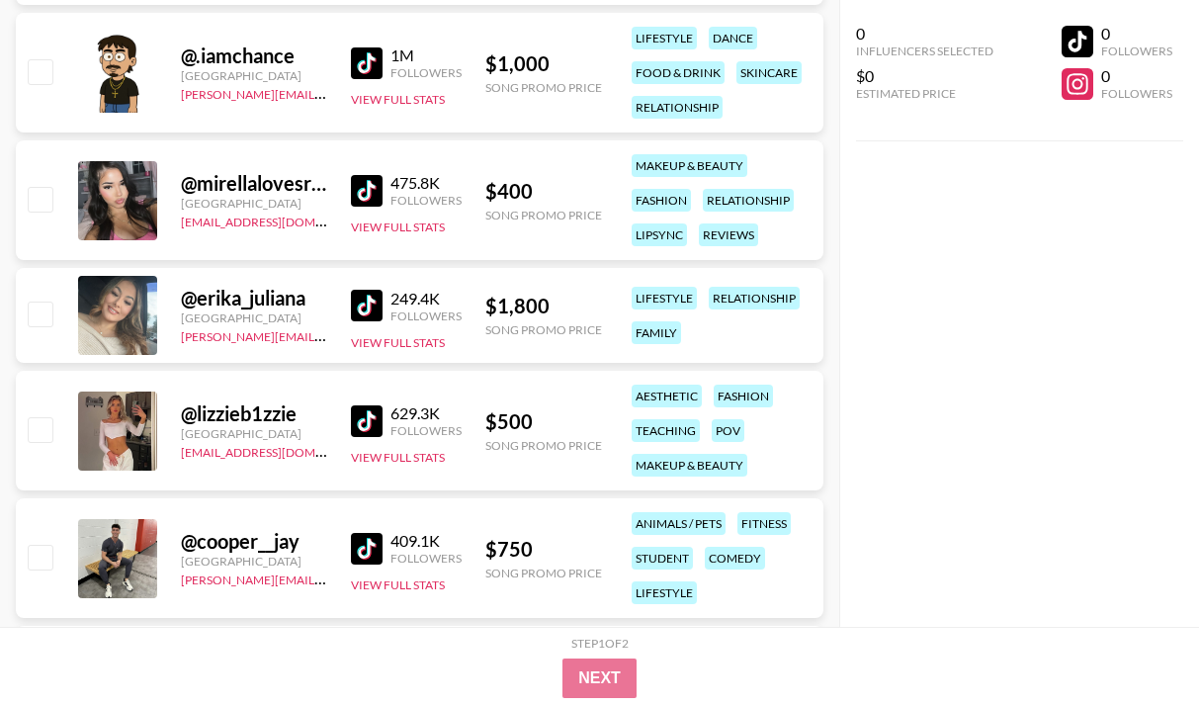
scroll to position [2552, 0]
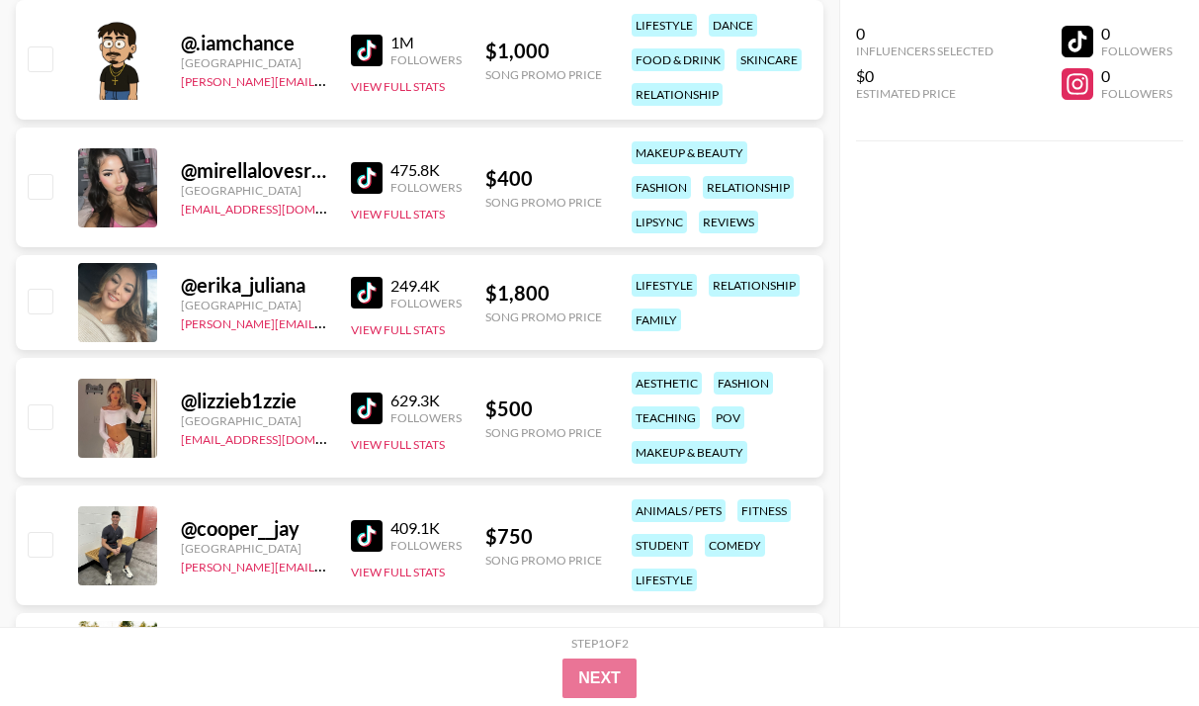
click at [372, 403] on img at bounding box center [367, 409] width 32 height 32
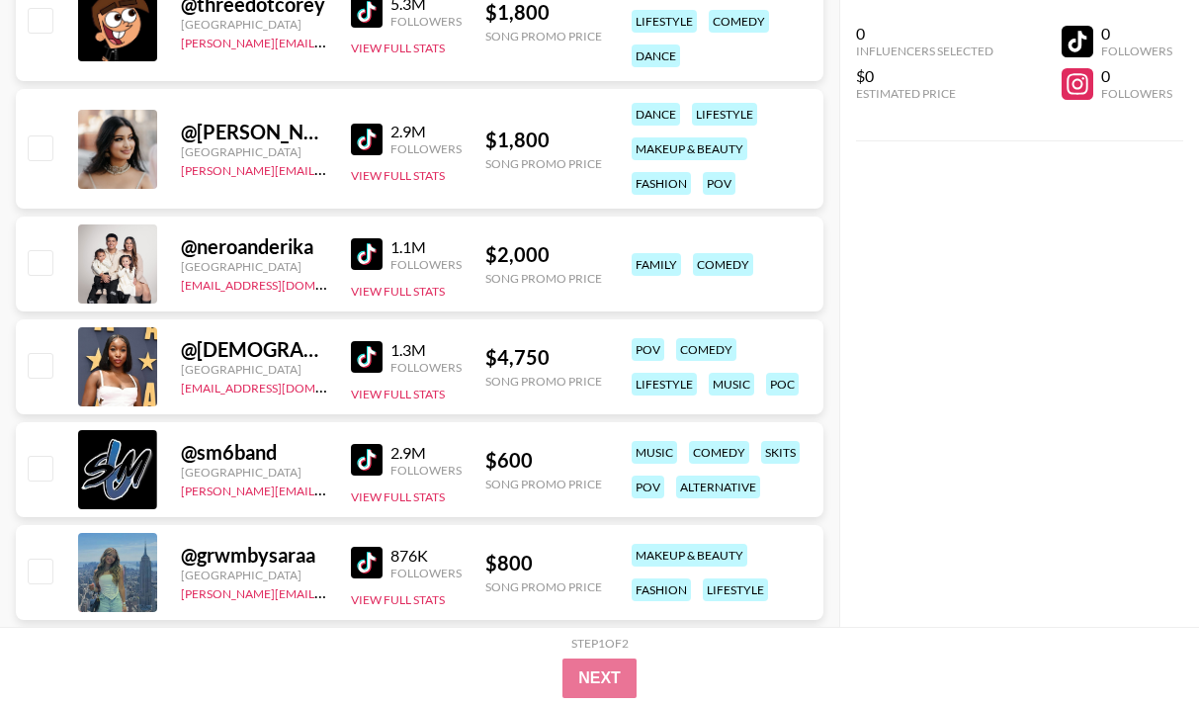
scroll to position [0, 0]
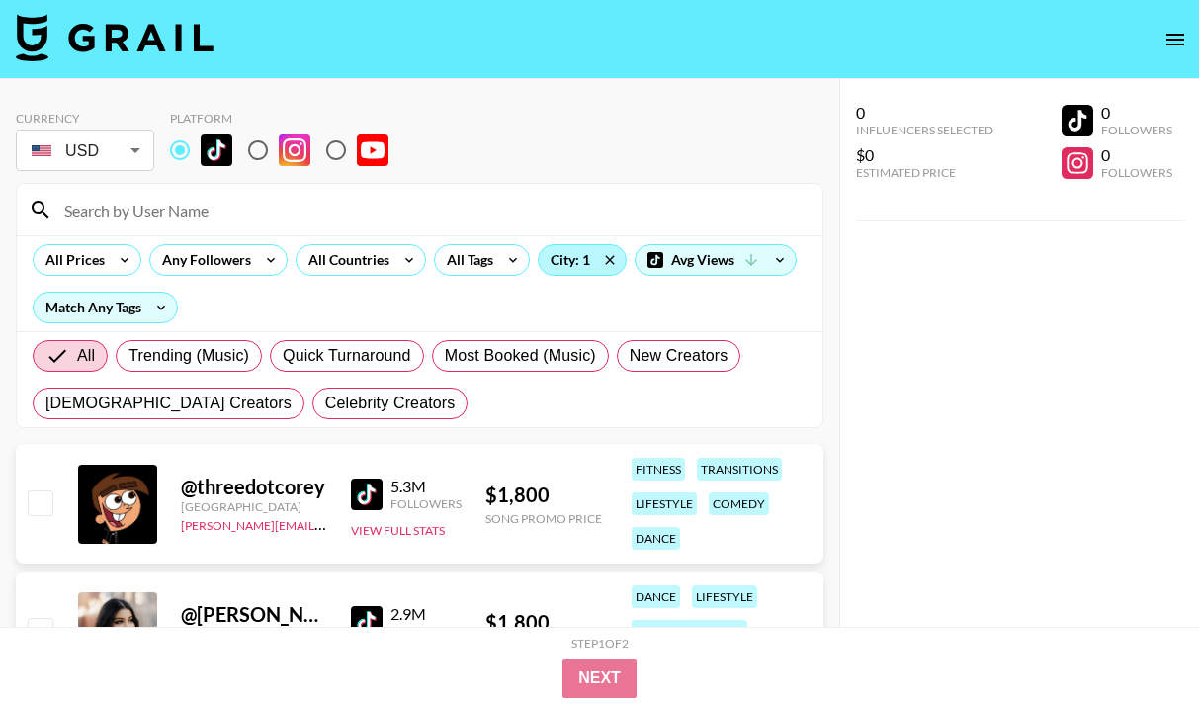
click at [582, 274] on div "City: 1" at bounding box center [582, 260] width 87 height 30
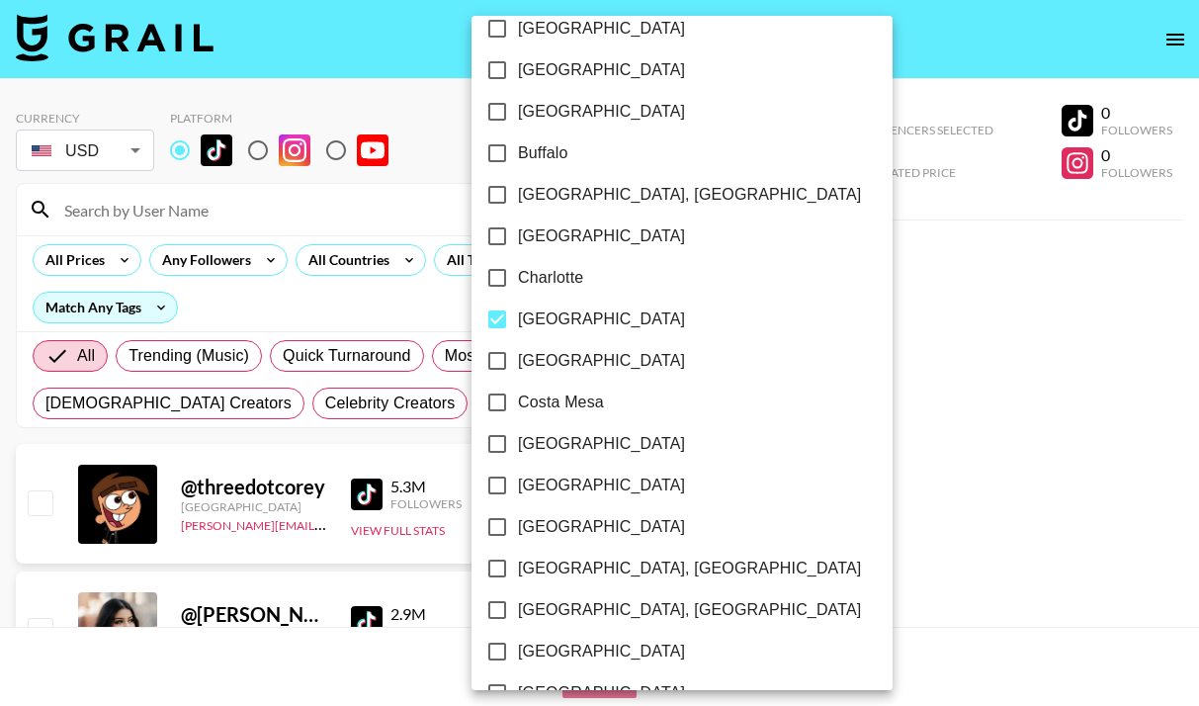
scroll to position [543, 0]
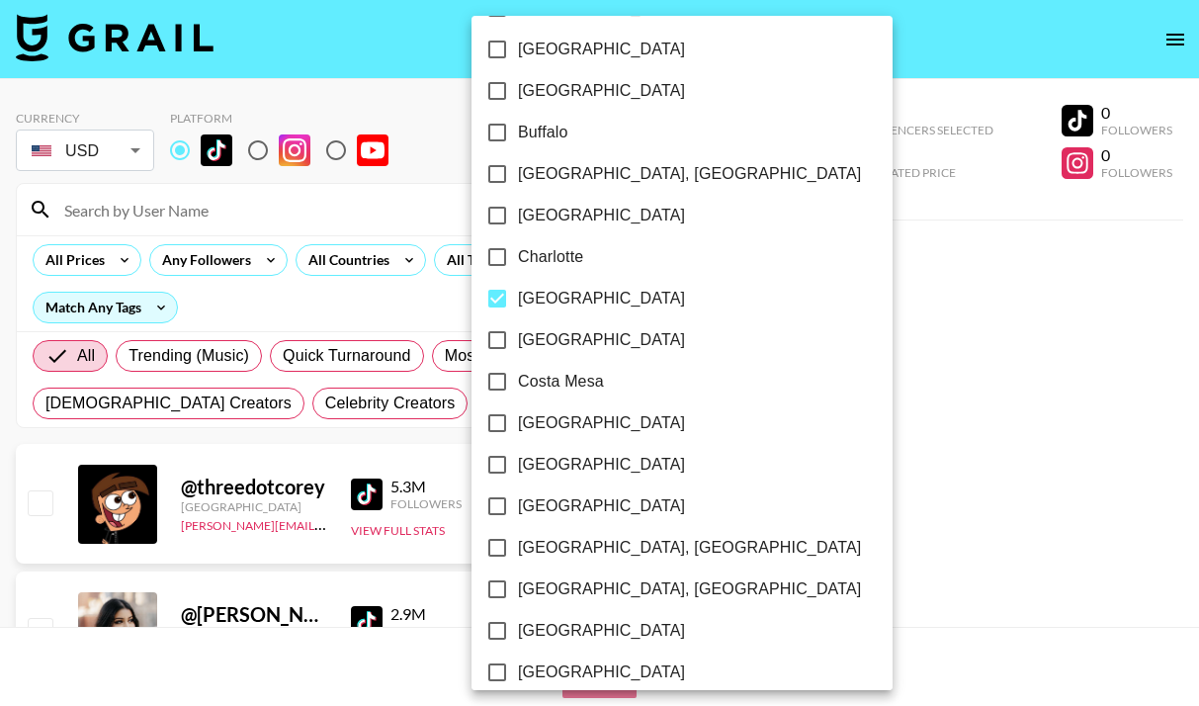
drag, startPoint x: 498, startPoint y: 294, endPoint x: 498, endPoint y: 426, distance: 132.5
click at [498, 294] on input "[GEOGRAPHIC_DATA]" at bounding box center [498, 299] width 42 height 42
checkbox input "false"
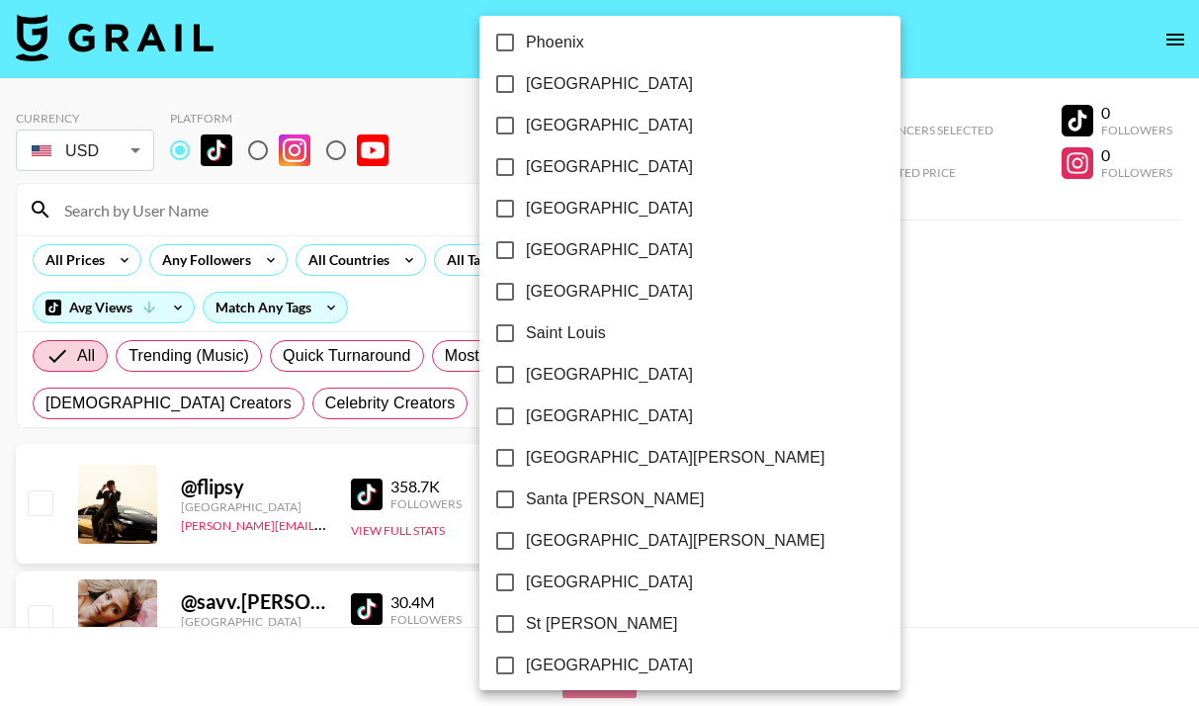
scroll to position [2547, 0]
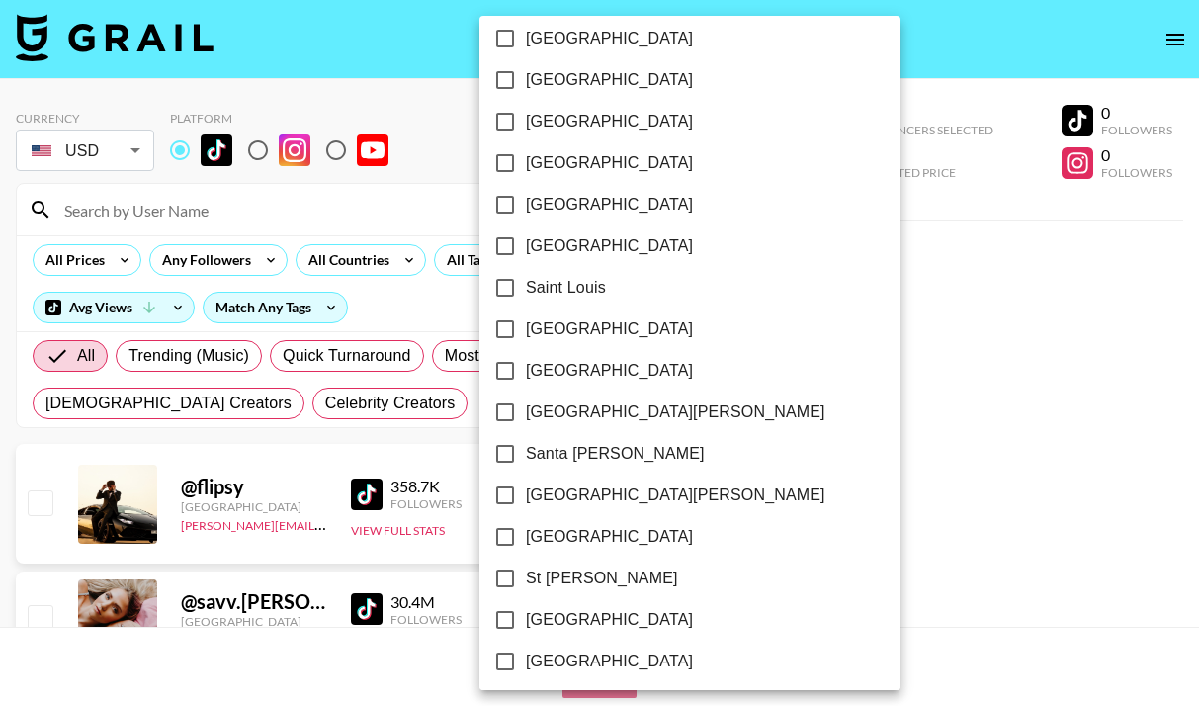
click at [511, 537] on input "[GEOGRAPHIC_DATA]" at bounding box center [505, 537] width 42 height 42
checkbox input "true"
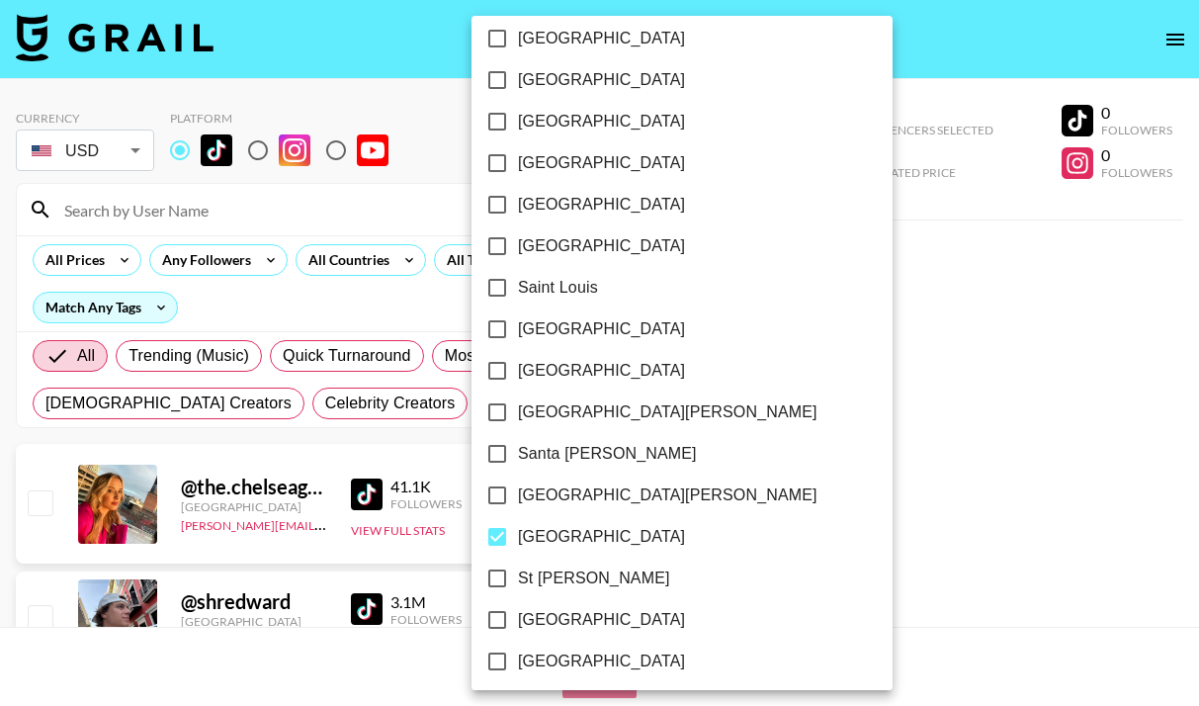
click at [755, 414] on div at bounding box center [599, 353] width 1199 height 706
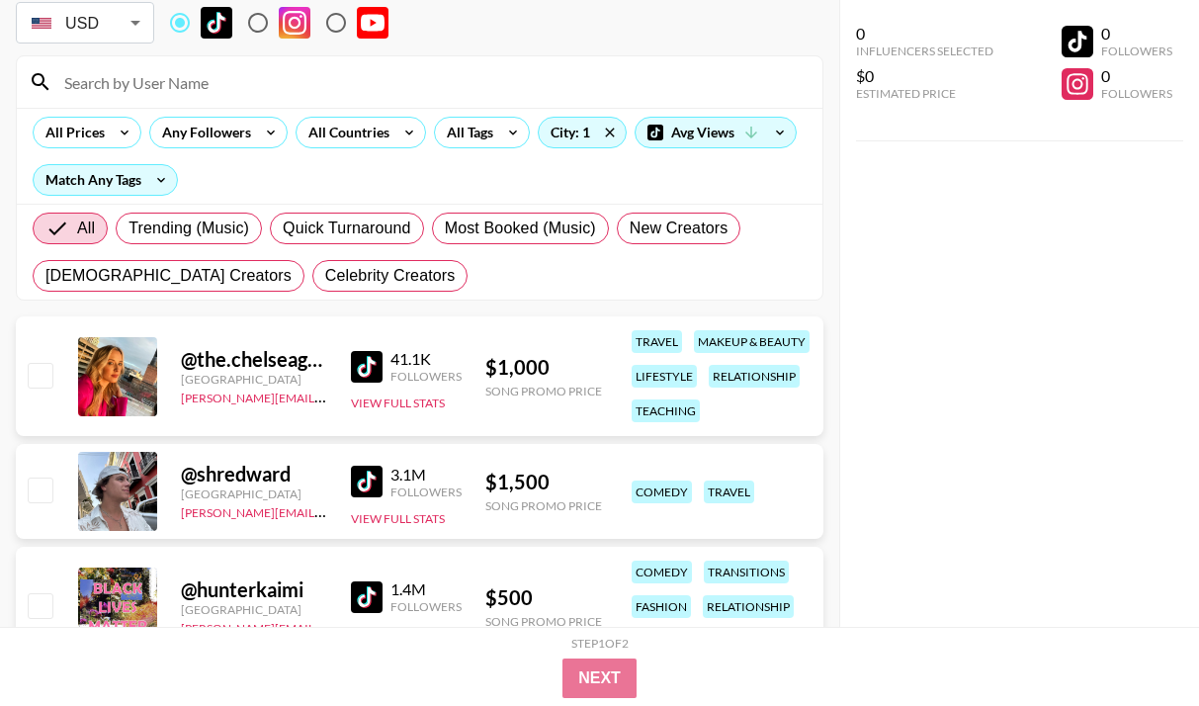
scroll to position [202, 0]
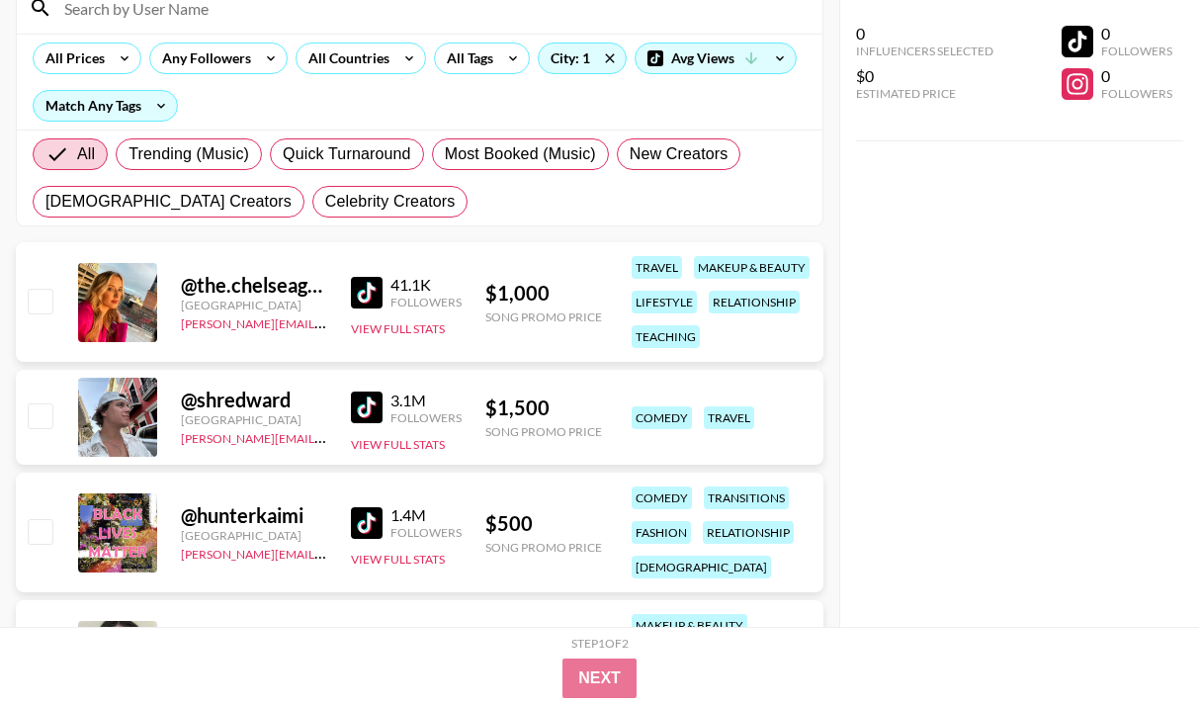
click at [379, 399] on img at bounding box center [367, 408] width 32 height 32
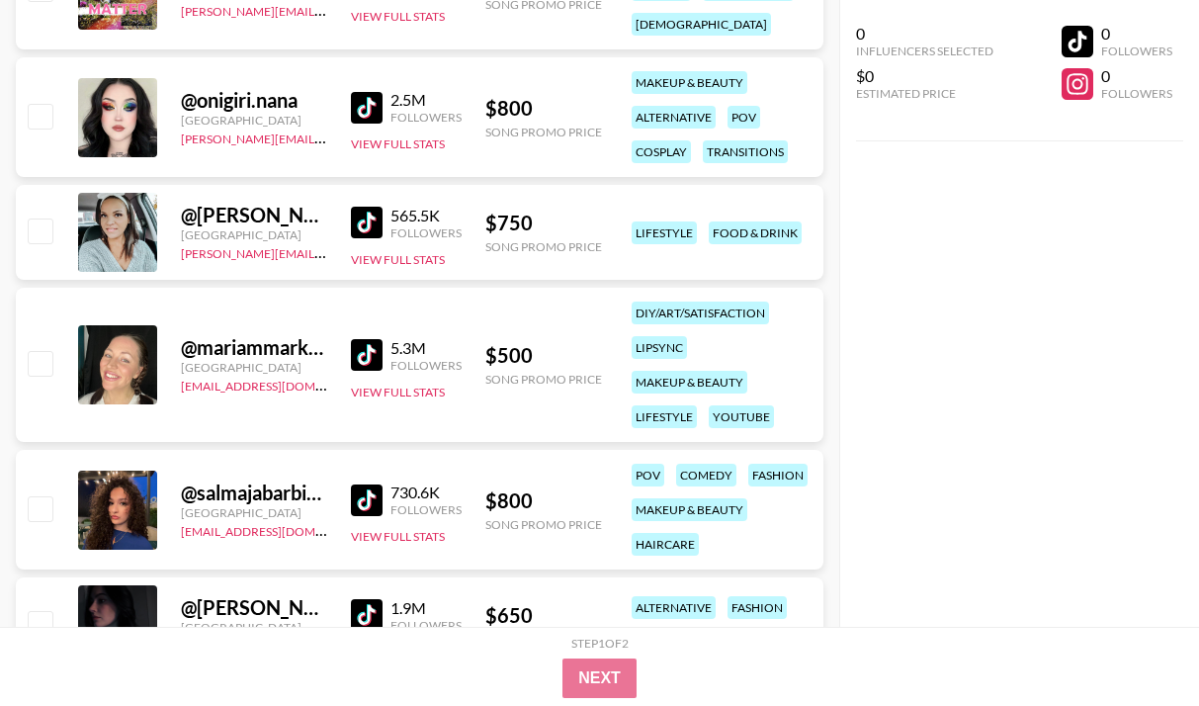
scroll to position [0, 0]
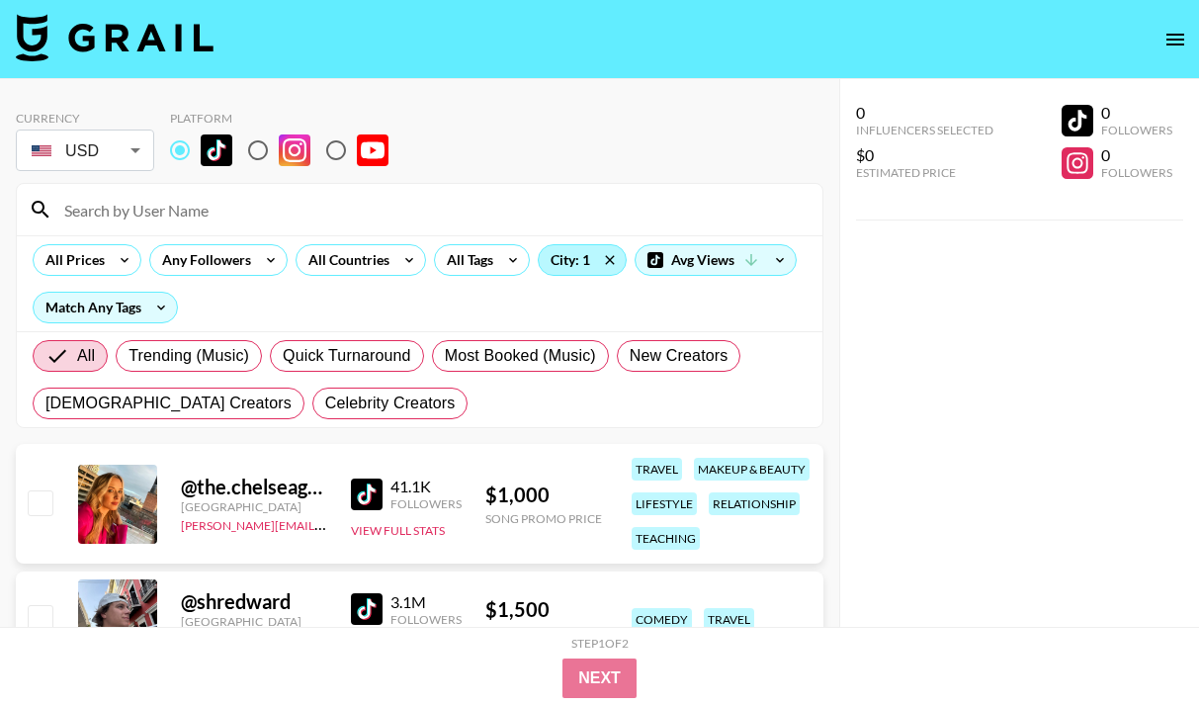
click at [582, 259] on div "City: 1" at bounding box center [582, 260] width 87 height 30
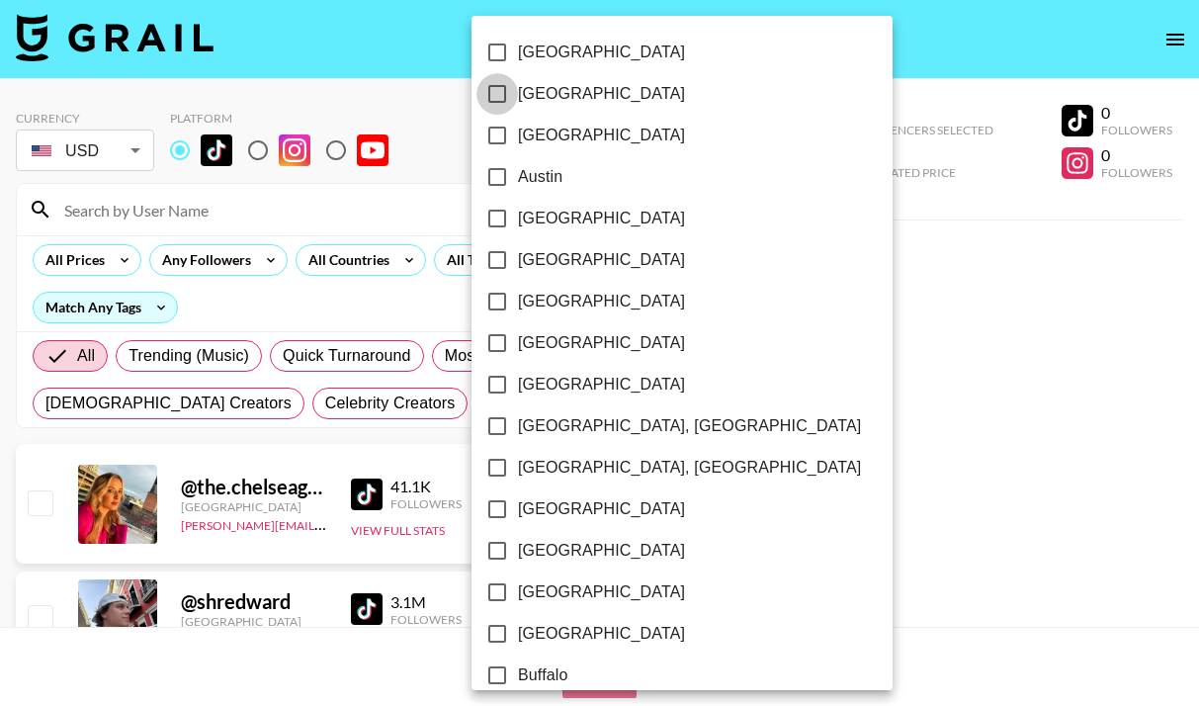
drag, startPoint x: 505, startPoint y: 100, endPoint x: 505, endPoint y: 200, distance: 99.9
click at [505, 99] on input "[GEOGRAPHIC_DATA]" at bounding box center [498, 94] width 42 height 42
checkbox input "true"
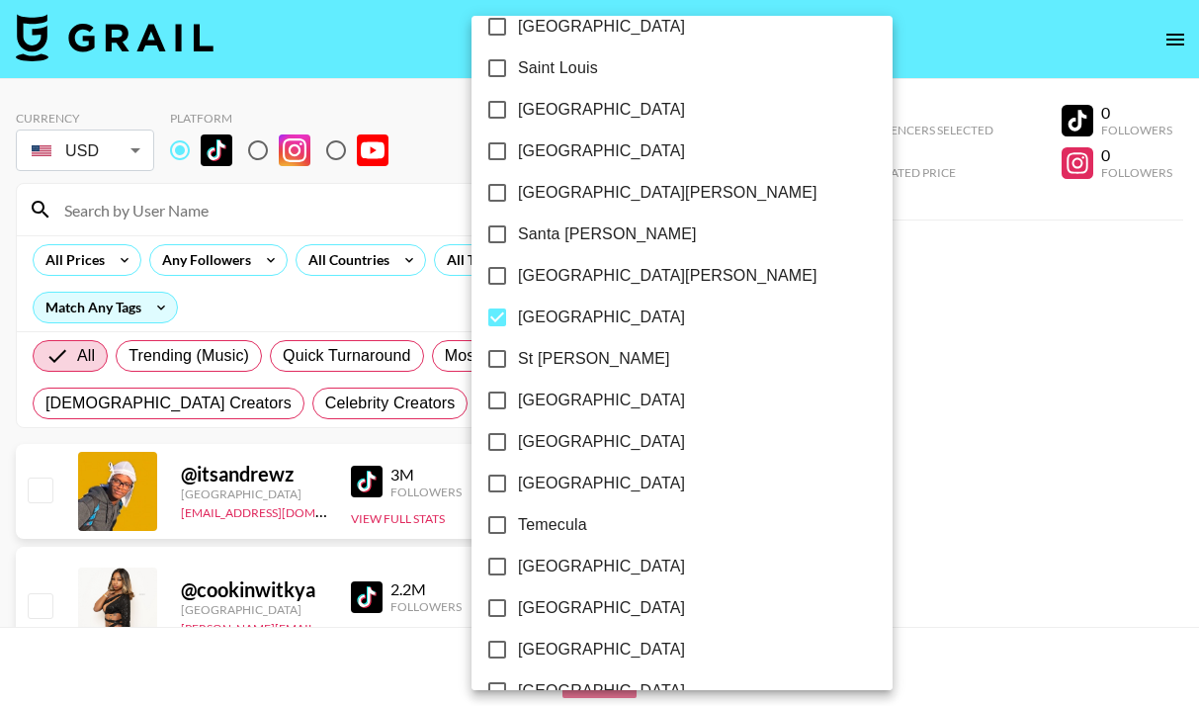
scroll to position [2887, 0]
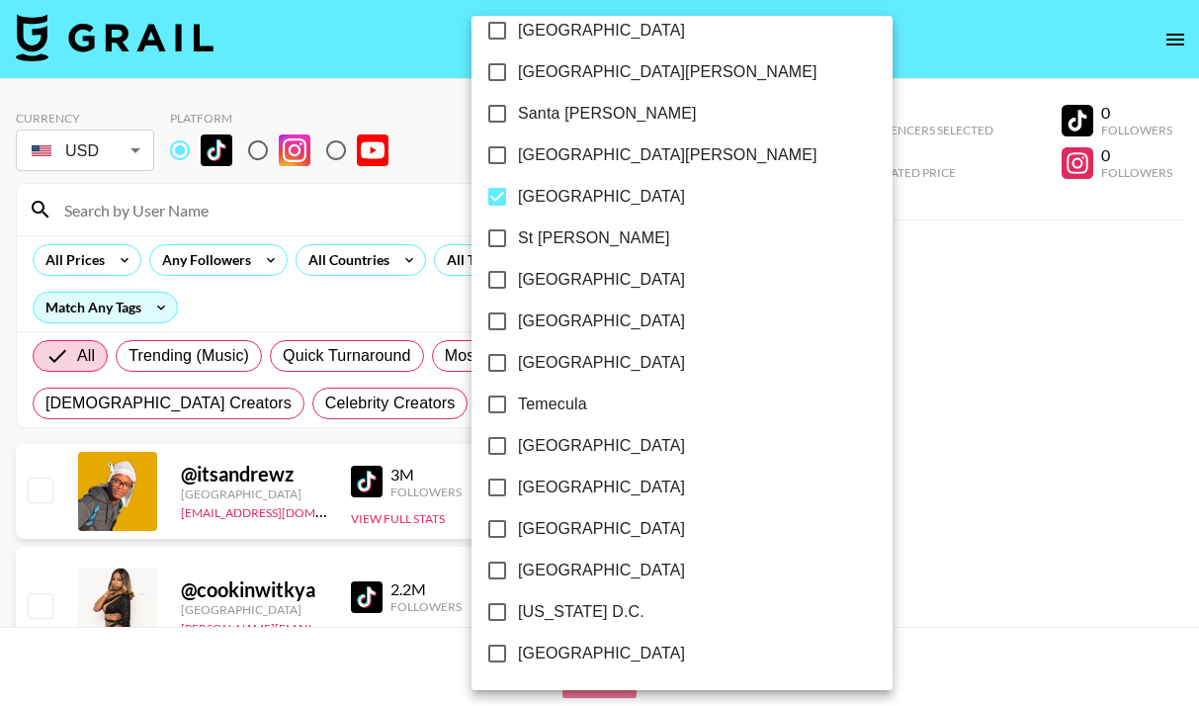
click at [499, 205] on input "[GEOGRAPHIC_DATA]" at bounding box center [498, 197] width 42 height 42
checkbox input "false"
click at [419, 436] on div at bounding box center [599, 353] width 1199 height 706
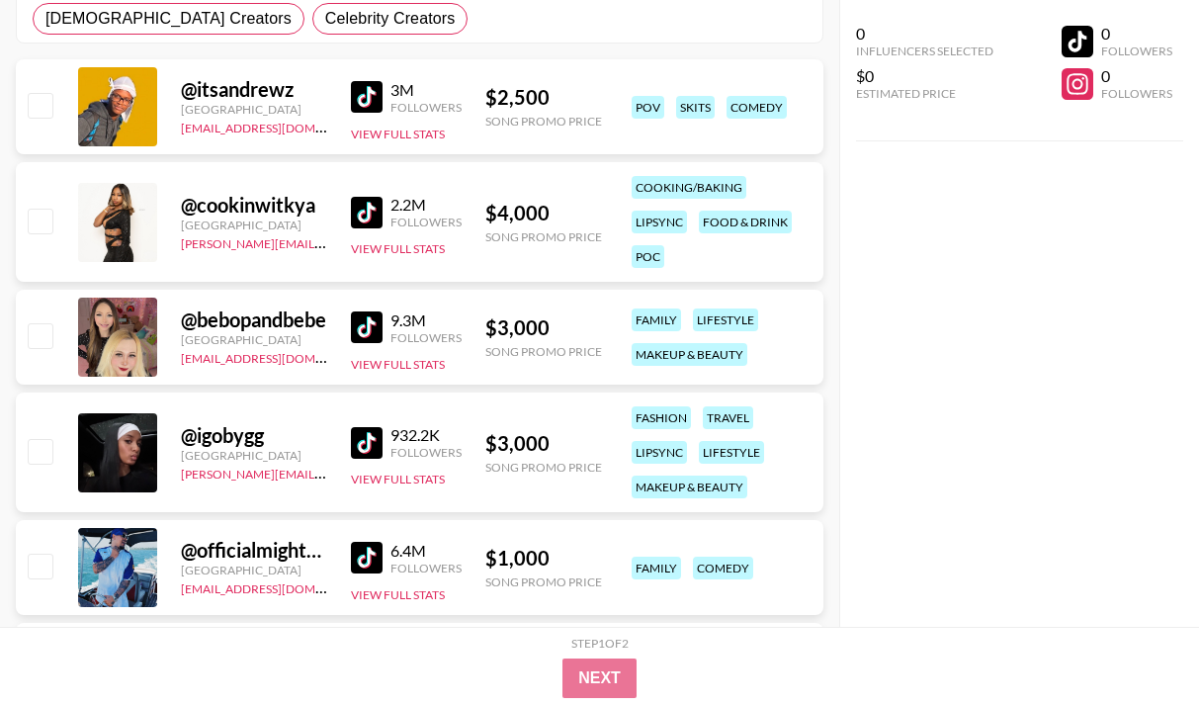
scroll to position [0, 0]
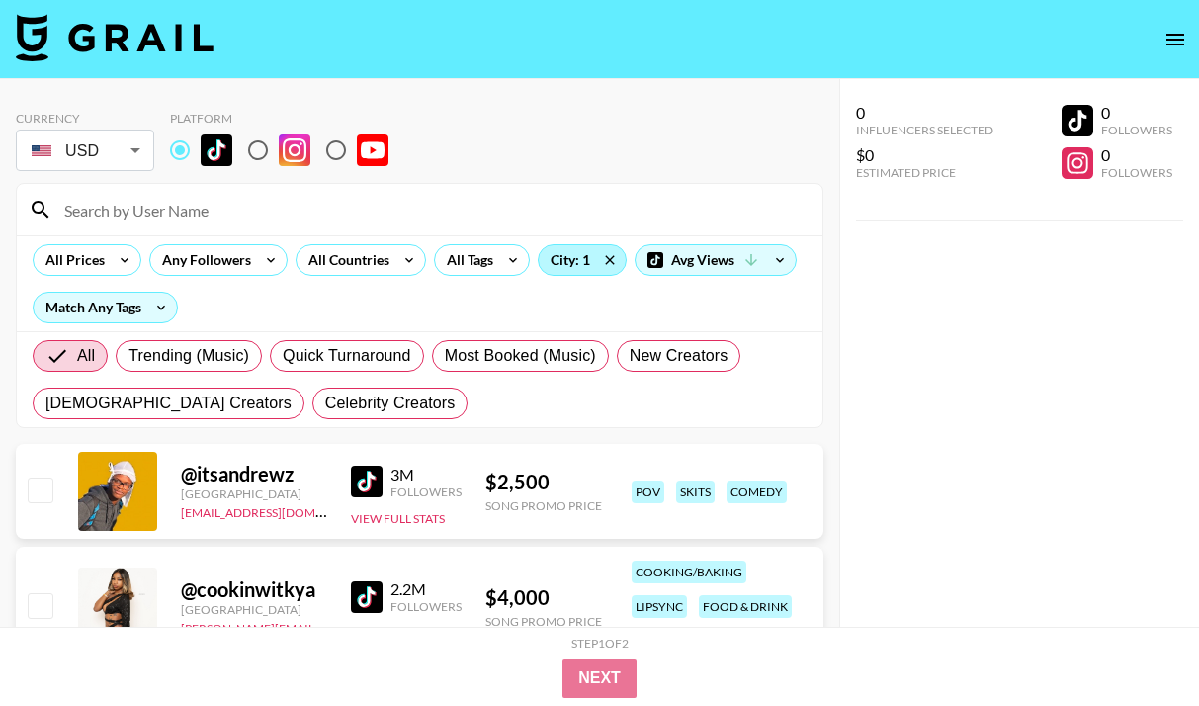
click at [573, 271] on div "City: 1" at bounding box center [582, 260] width 87 height 30
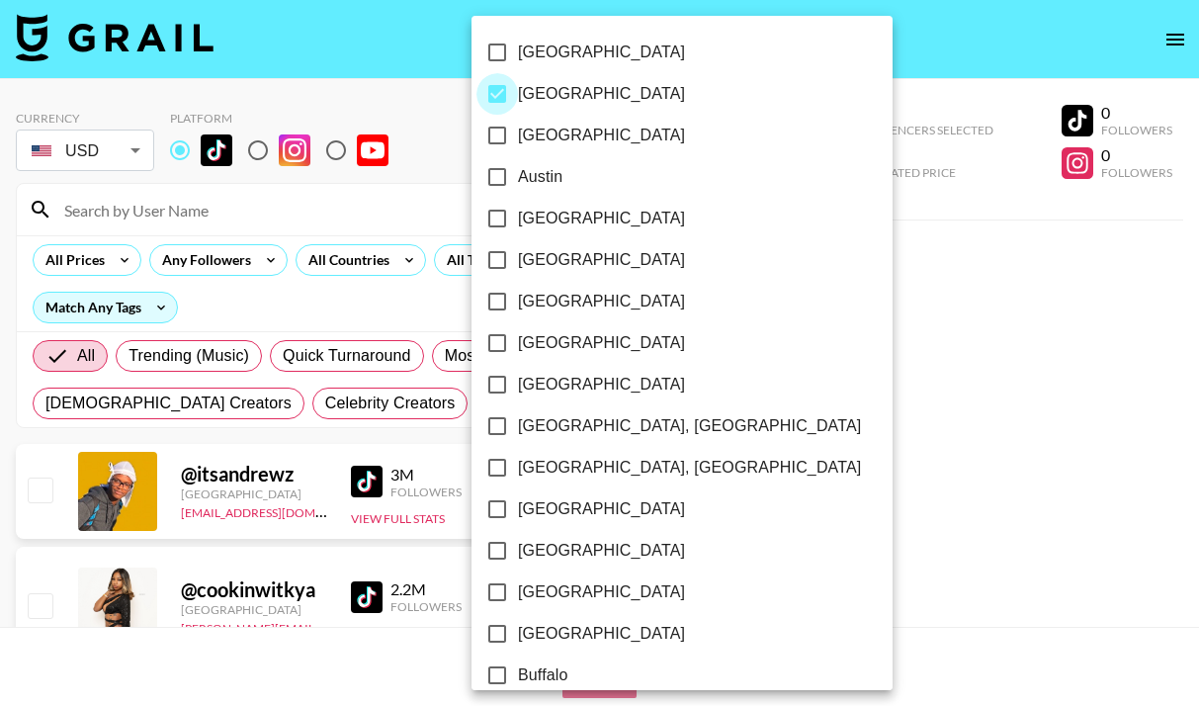
click at [506, 88] on input "[GEOGRAPHIC_DATA]" at bounding box center [498, 94] width 42 height 42
checkbox input "false"
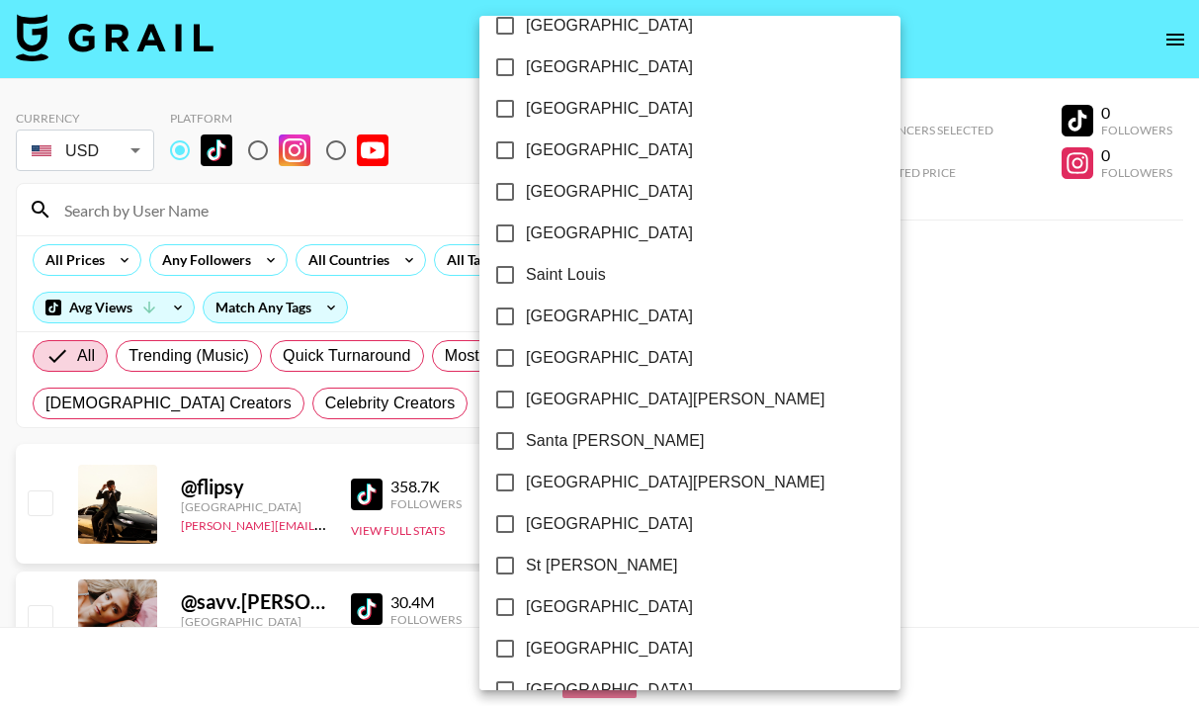
scroll to position [2772, 0]
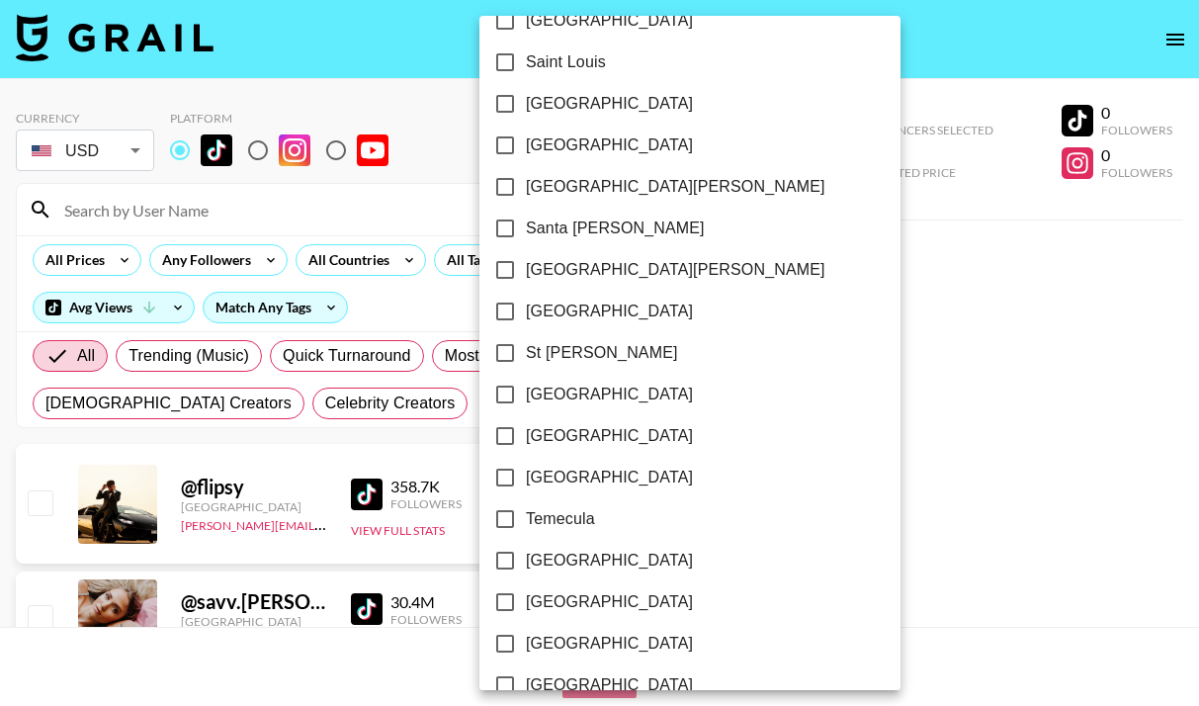
click at [508, 191] on input "[GEOGRAPHIC_DATA][PERSON_NAME]" at bounding box center [505, 187] width 42 height 42
checkbox input "true"
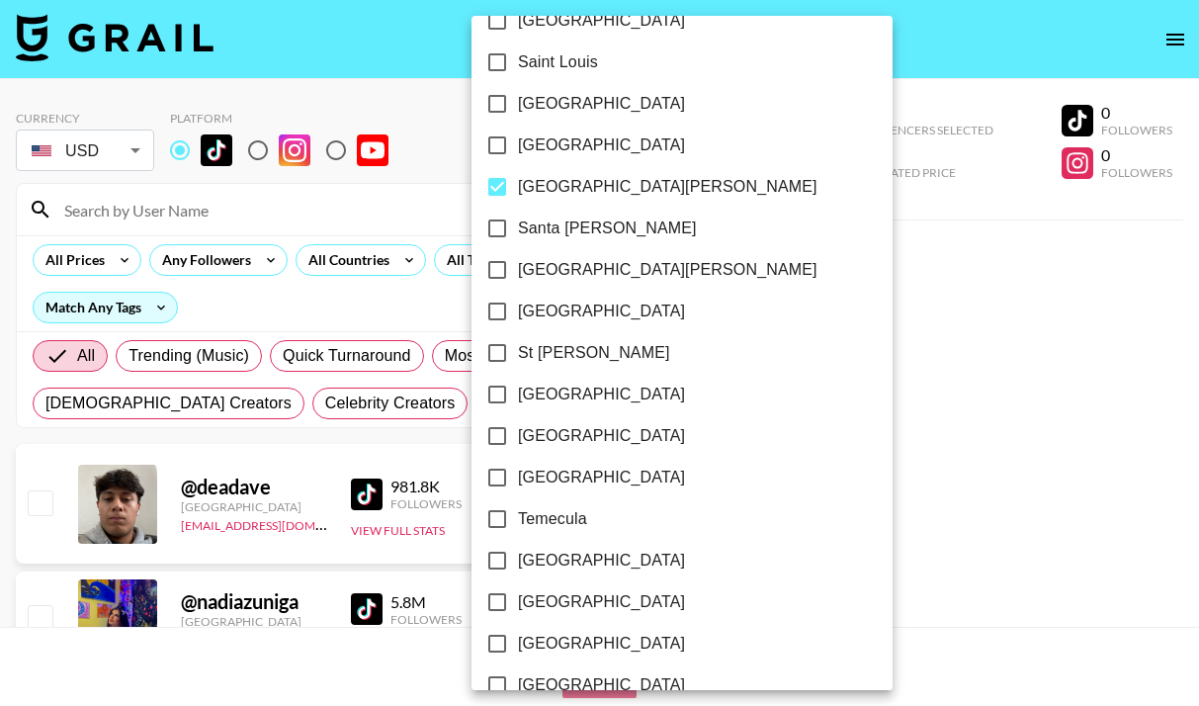
click at [436, 383] on div at bounding box center [599, 353] width 1199 height 706
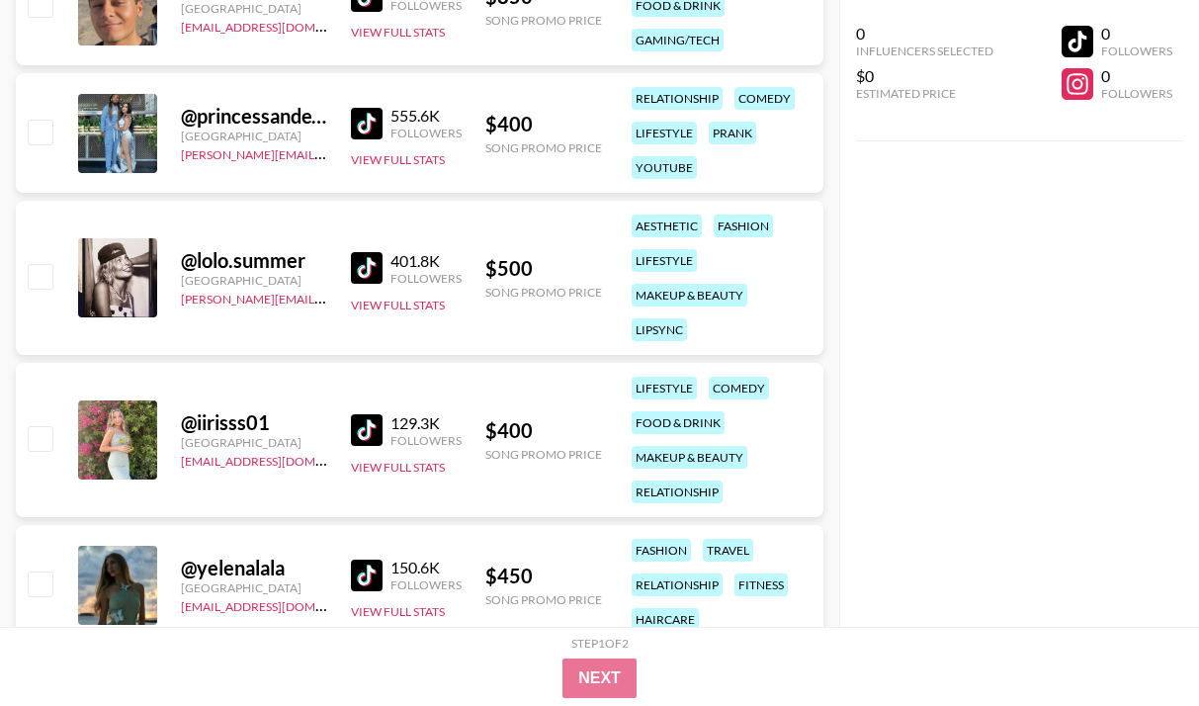
scroll to position [714, 0]
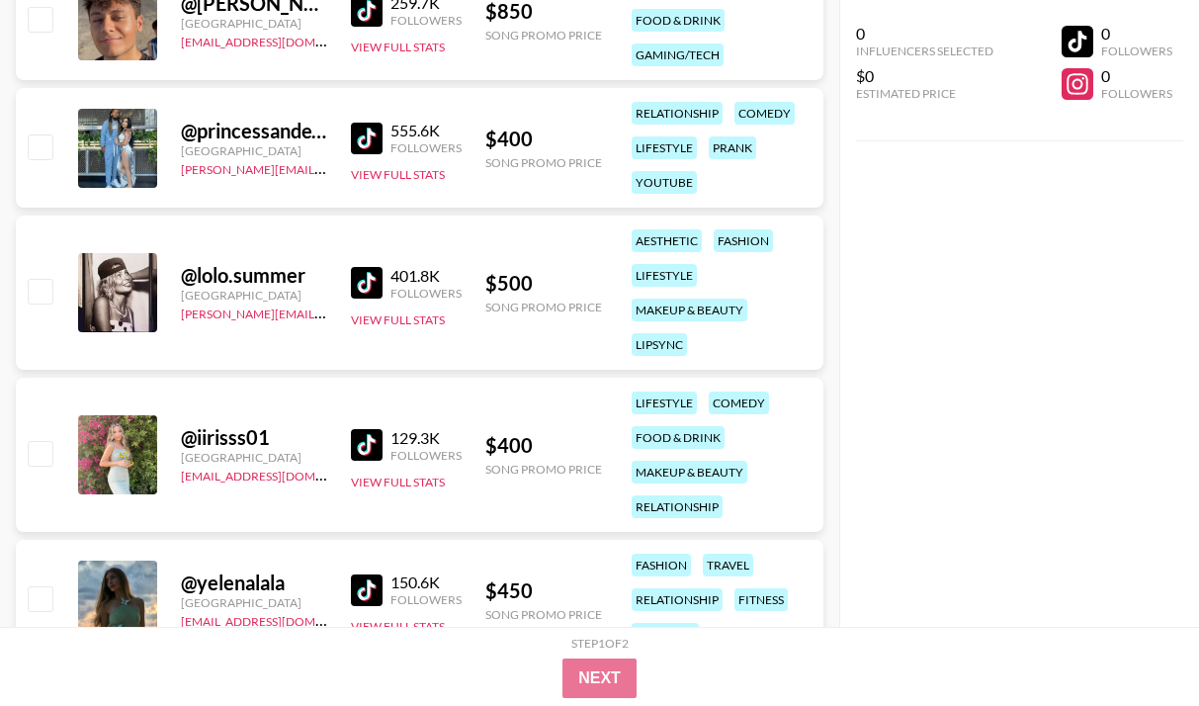
click at [376, 272] on img at bounding box center [367, 283] width 32 height 32
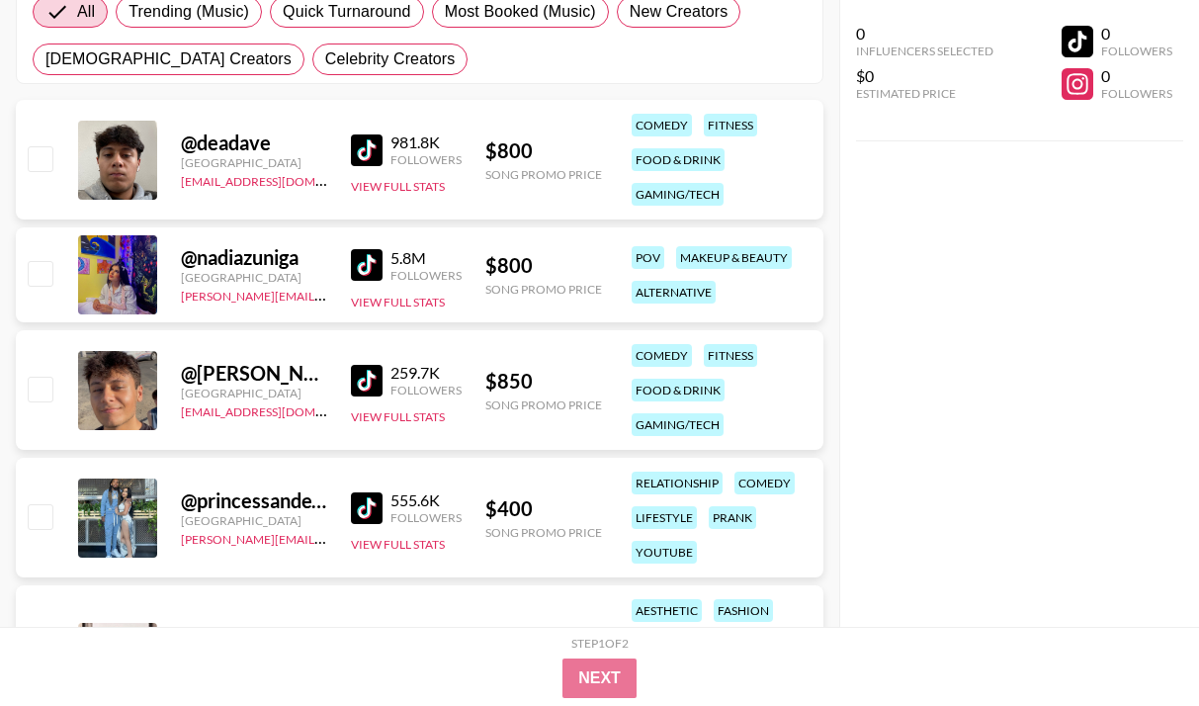
scroll to position [340, 0]
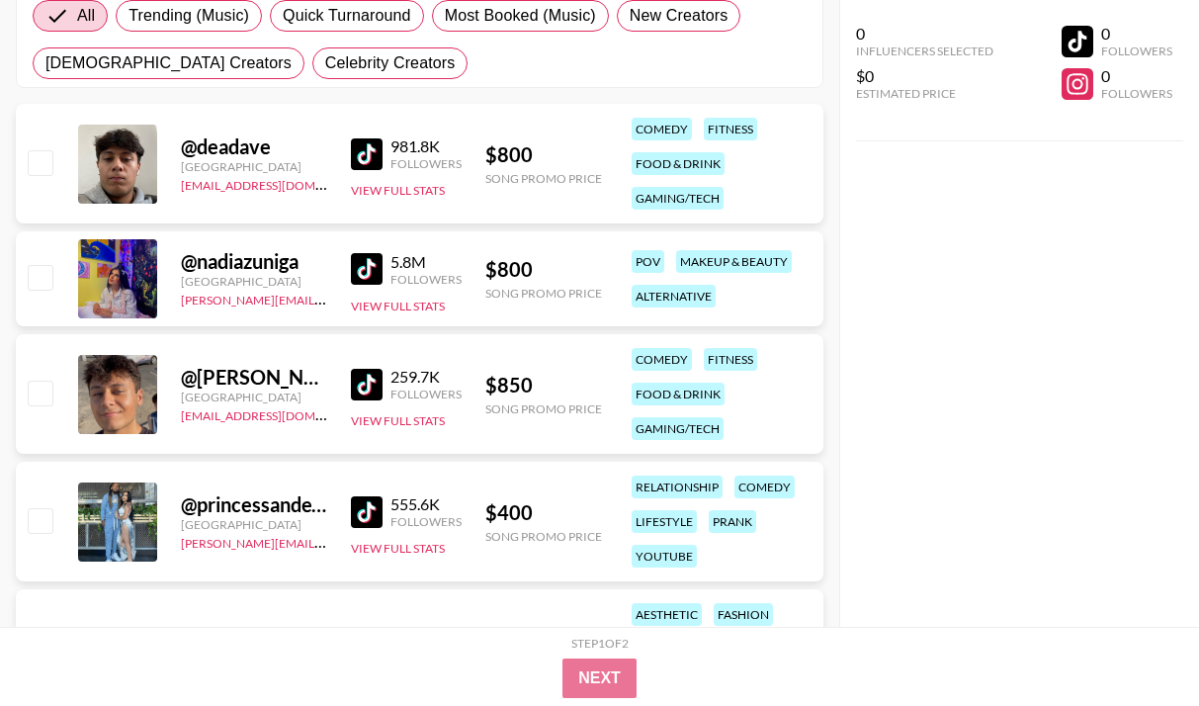
click at [345, 276] on div "@ nadiazuniga [GEOGRAPHIC_DATA] [PERSON_NAME][EMAIL_ADDRESS][DOMAIN_NAME] 5.8M …" at bounding box center [420, 278] width 808 height 95
click at [362, 257] on img at bounding box center [367, 269] width 32 height 32
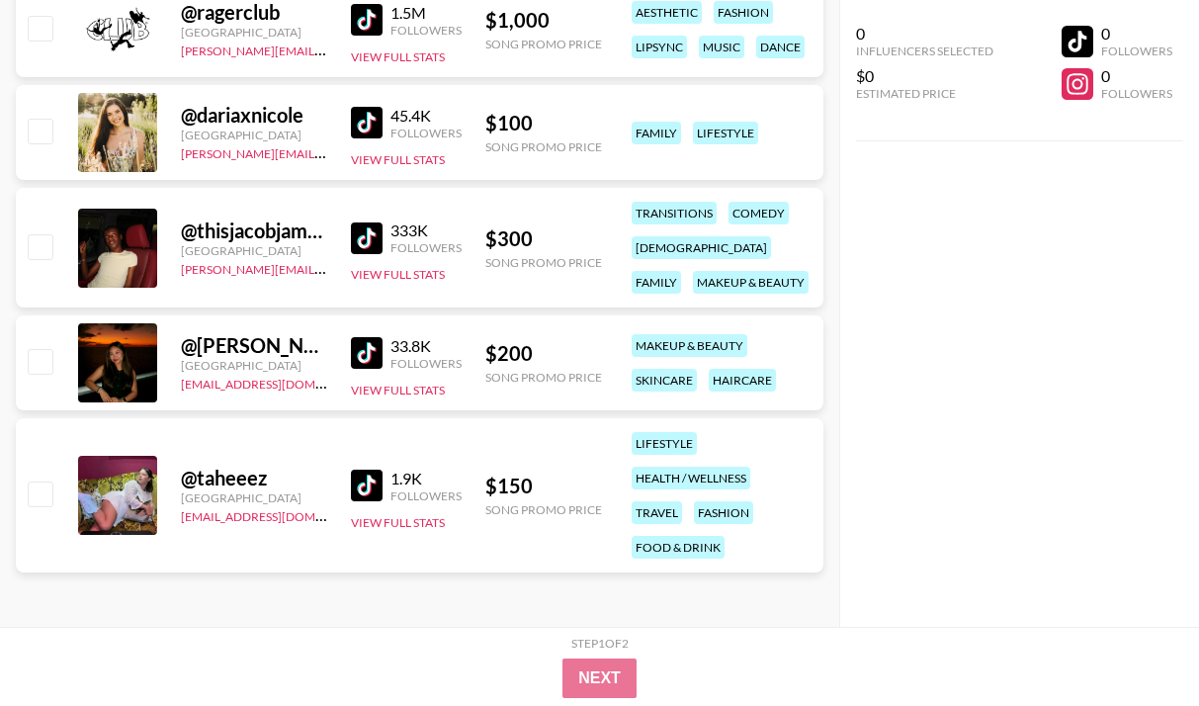
scroll to position [1503, 0]
